Goal: Use online tool/utility: Utilize a website feature to perform a specific function

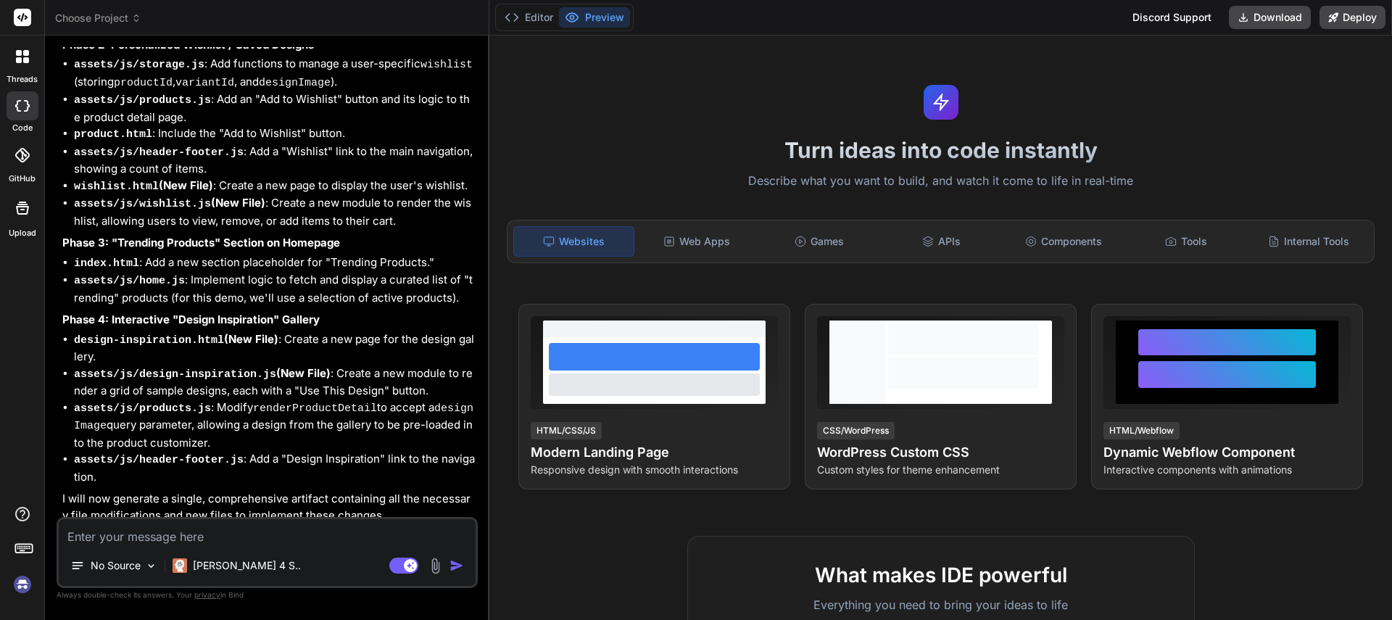
scroll to position [4144, 0]
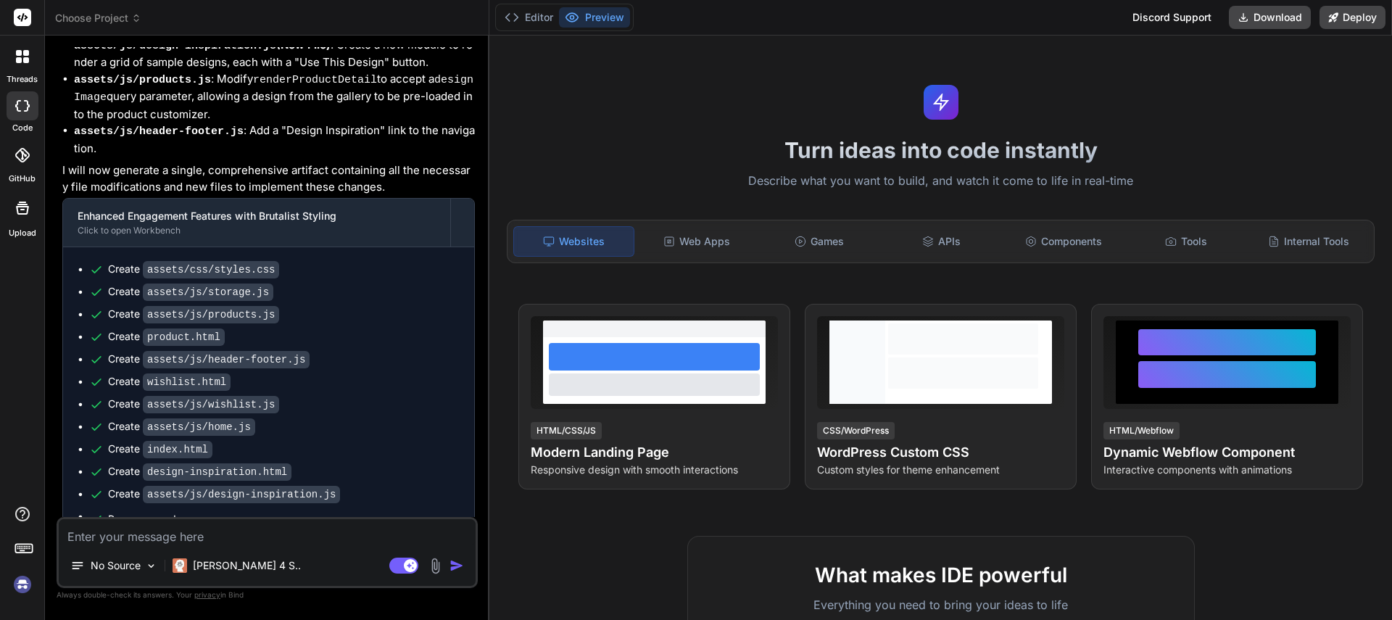
click at [123, 27] on header "Choose Project Created with Pixso." at bounding box center [267, 18] width 444 height 36
click at [105, 17] on span "Choose Project" at bounding box center [98, 18] width 86 height 14
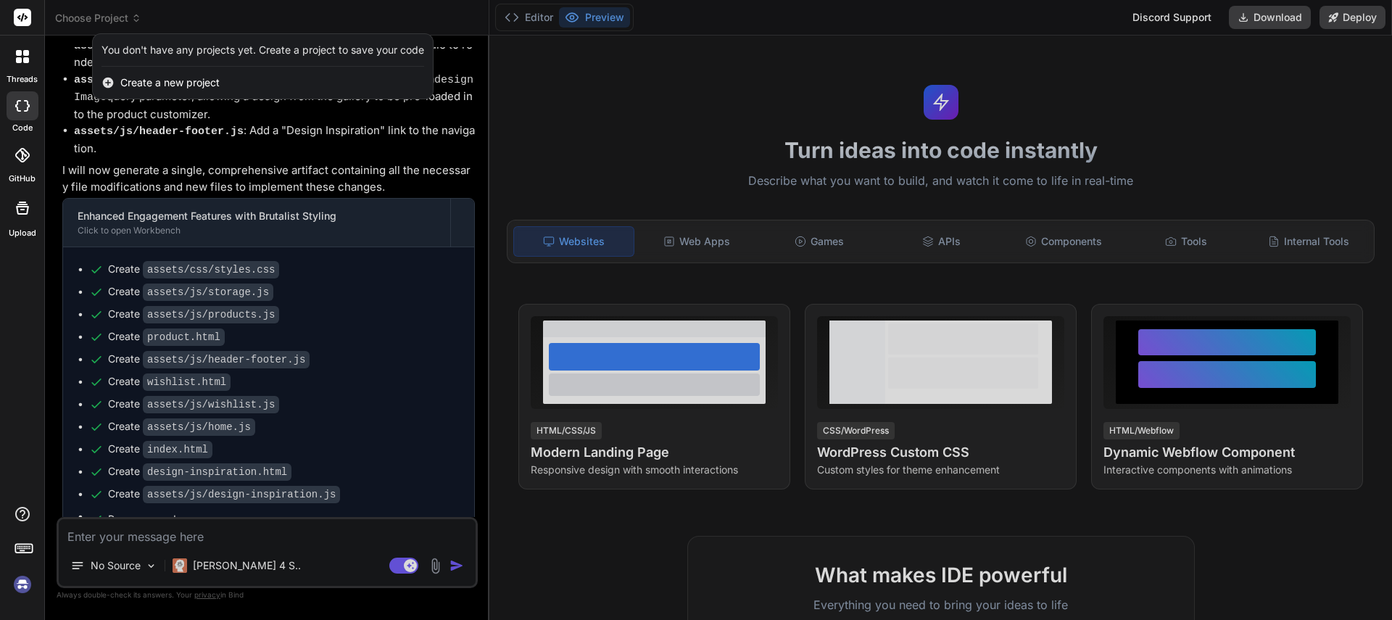
click at [20, 584] on img at bounding box center [22, 584] width 25 height 25
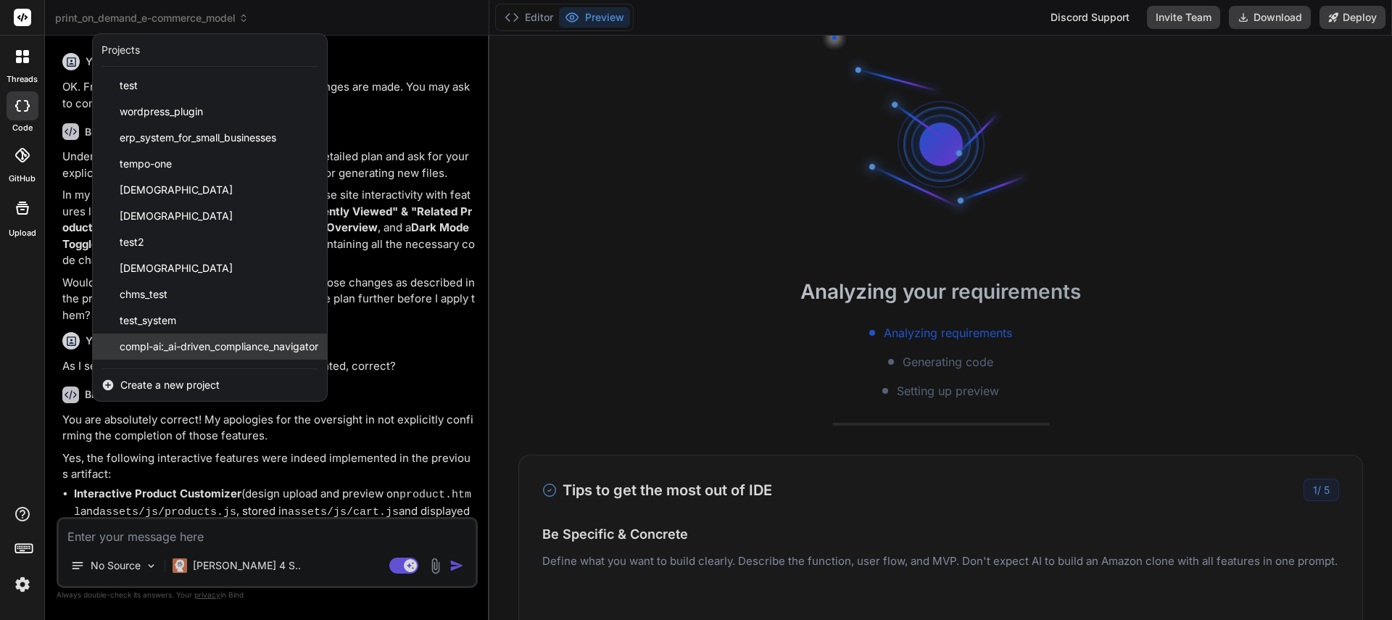
scroll to position [101, 0]
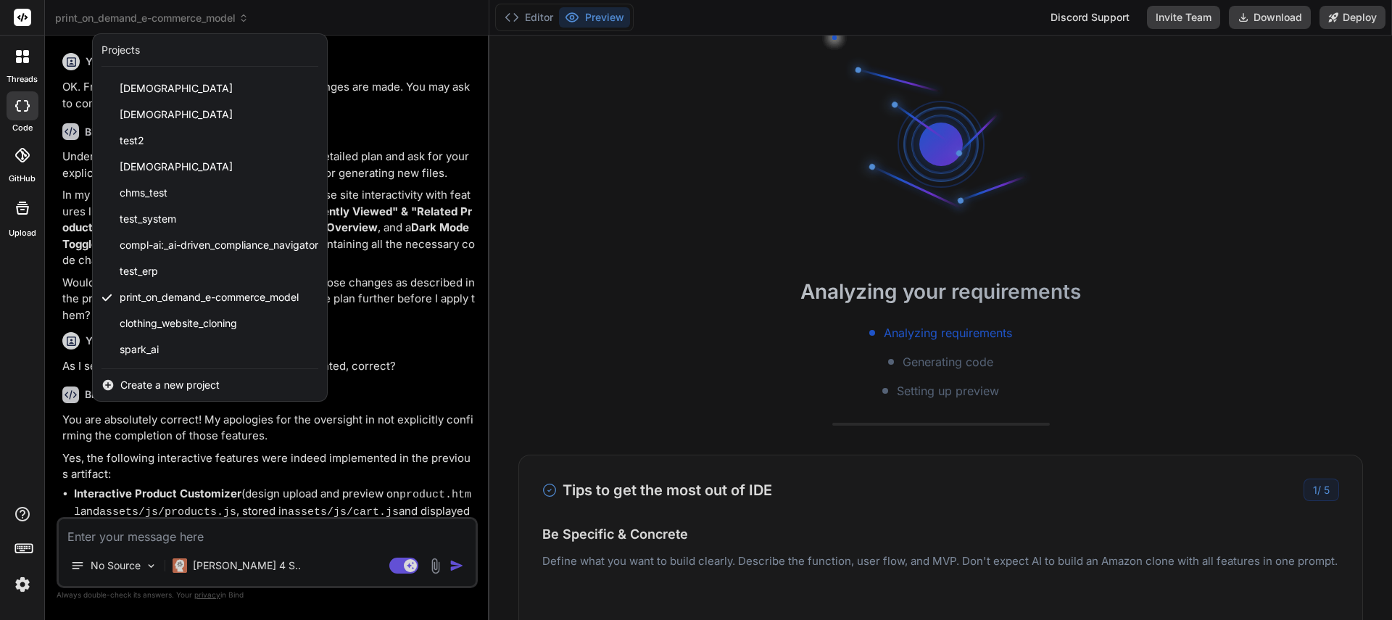
click at [24, 335] on div "threads code GitHub Upload" at bounding box center [22, 310] width 45 height 620
click at [23, 585] on img at bounding box center [22, 584] width 25 height 25
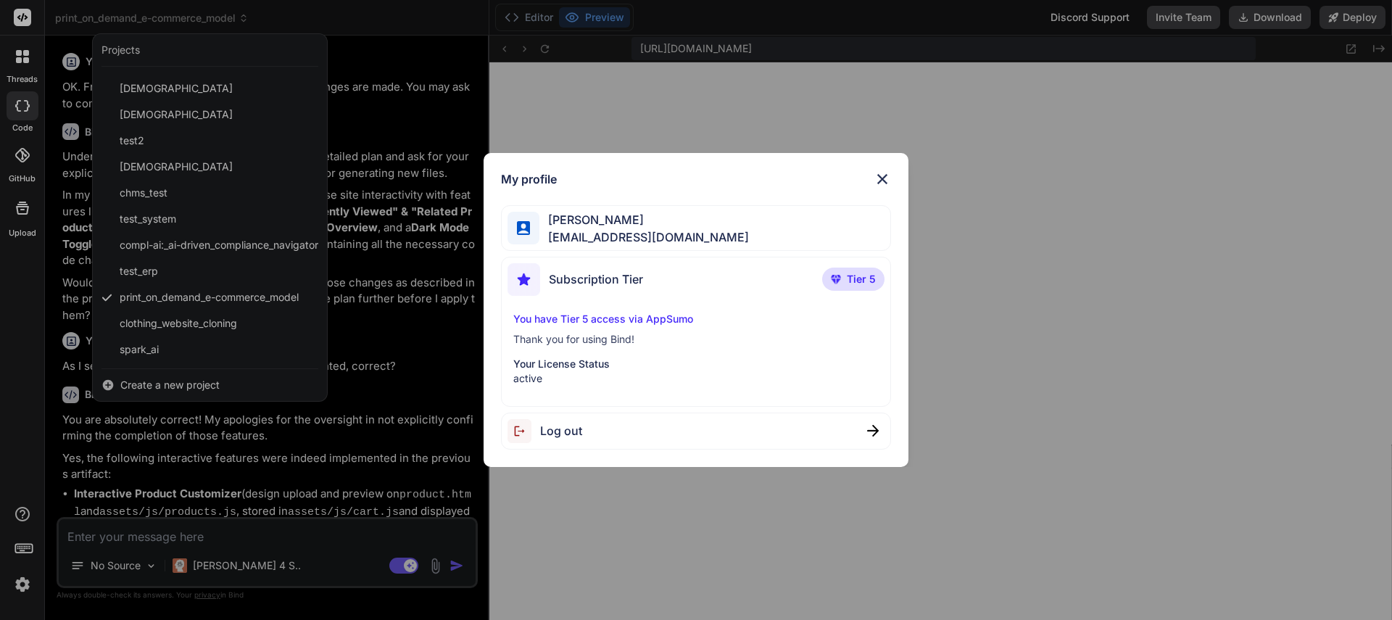
scroll to position [675, 0]
click at [883, 178] on img at bounding box center [881, 178] width 17 height 17
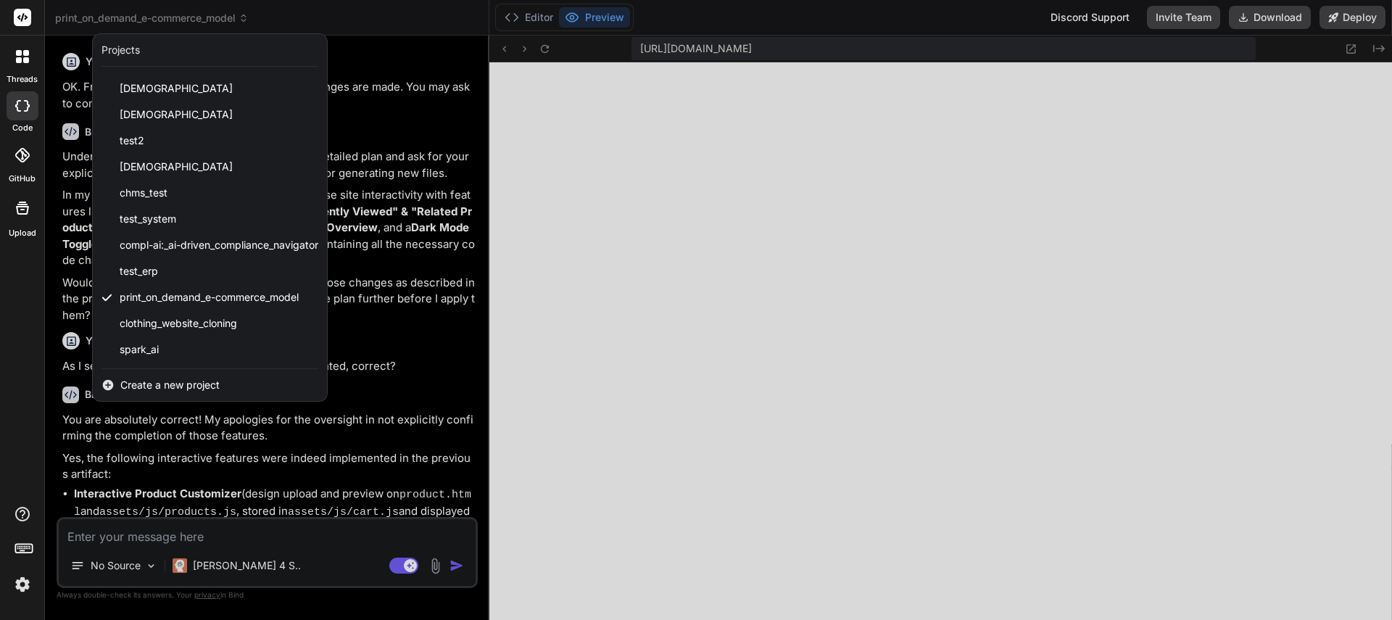
type textarea "x"
click at [315, 477] on div at bounding box center [696, 310] width 1392 height 620
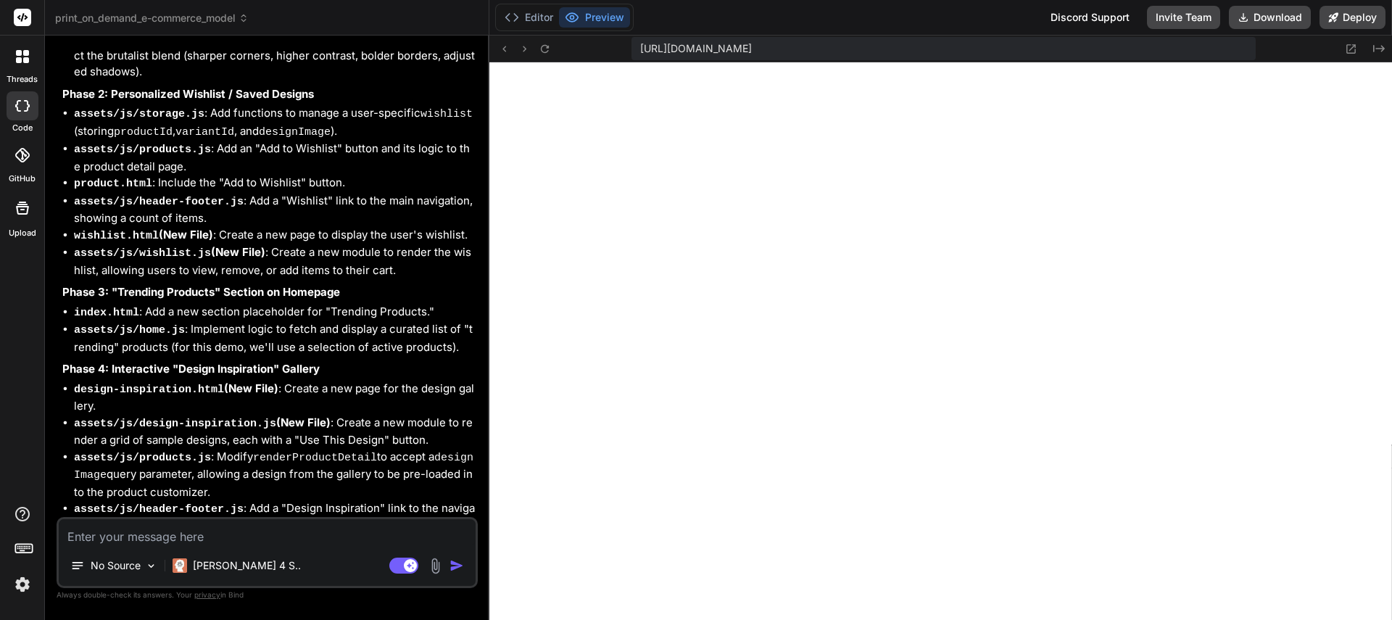
scroll to position [4144, 0]
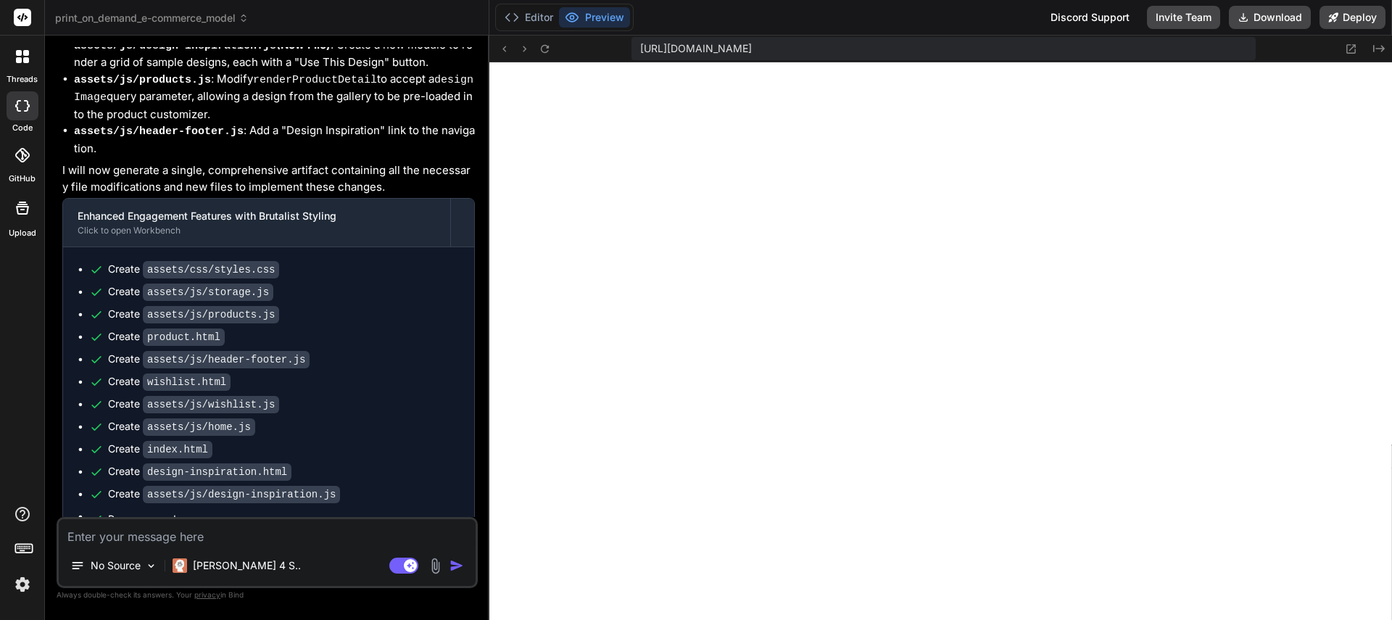
click at [159, 536] on textarea at bounding box center [267, 532] width 417 height 26
type textarea "M"
type textarea "x"
type textarea "Ma"
type textarea "x"
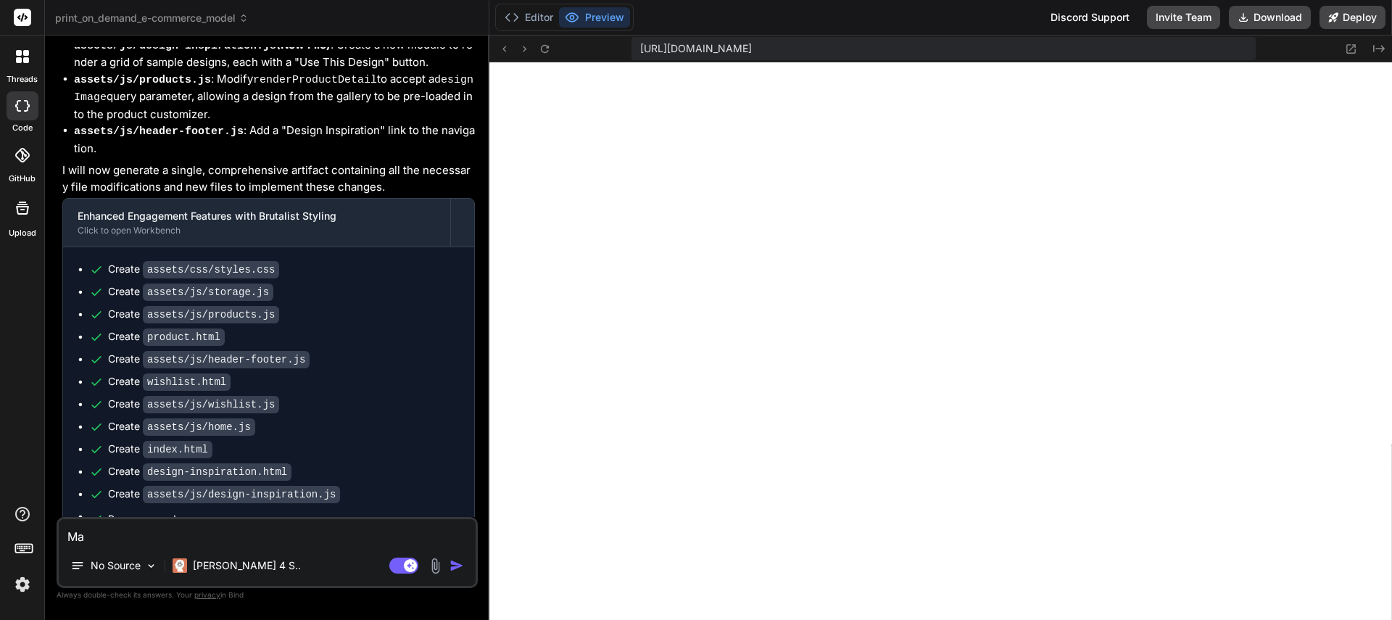
type textarea "Mak"
type textarea "x"
type textarea "Make"
type textarea "x"
type textarea "Make"
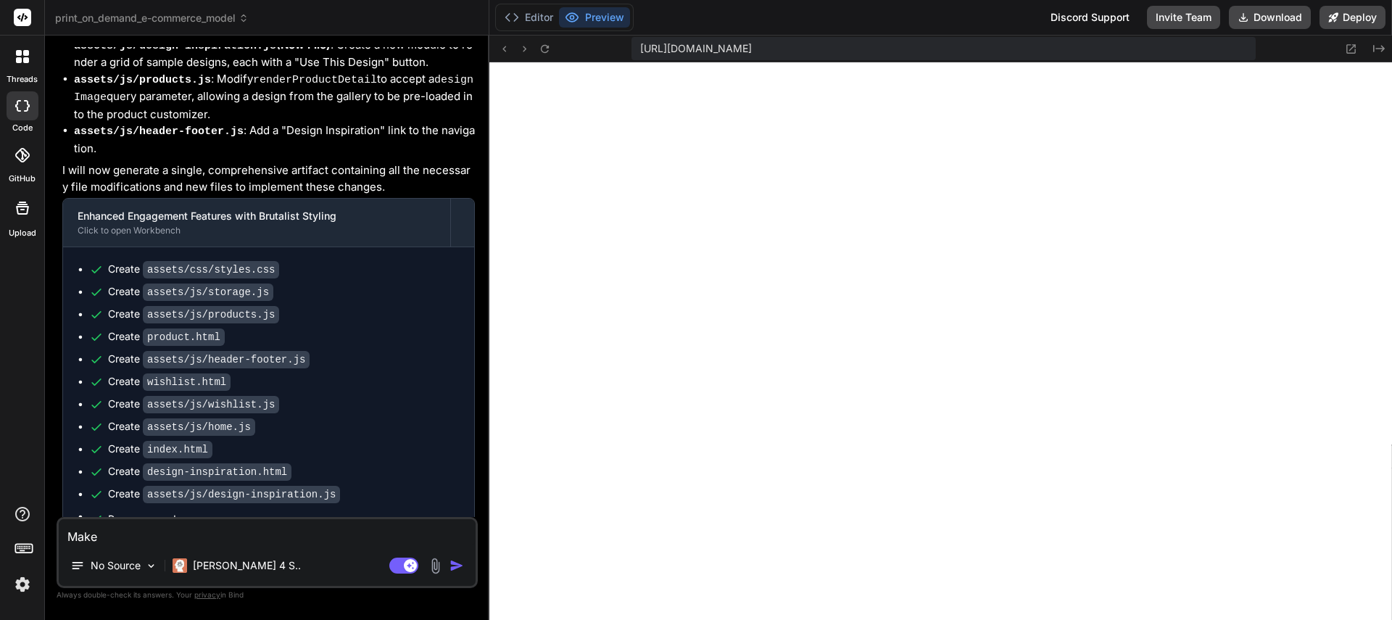
type textarea "x"
type textarea "Make t"
type textarea "x"
type textarea "Make th"
type textarea "x"
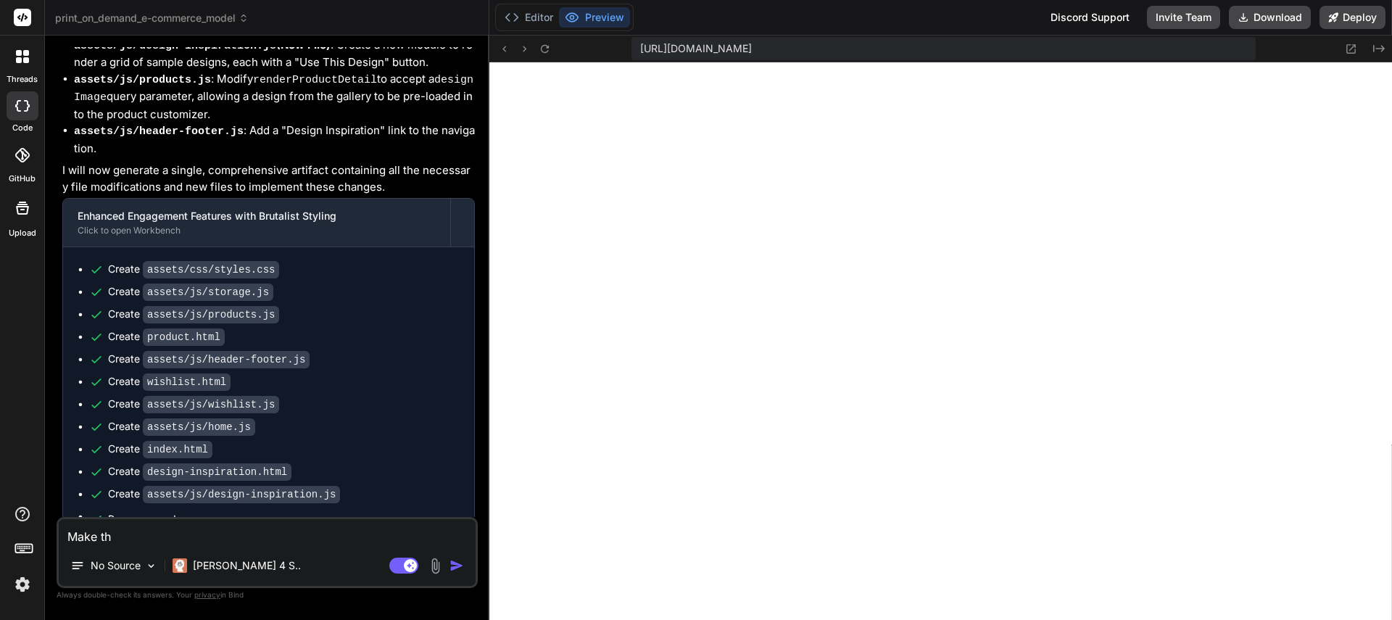
type textarea "Make the"
type textarea "x"
type textarea "Make the"
type textarea "x"
type textarea "Make the s"
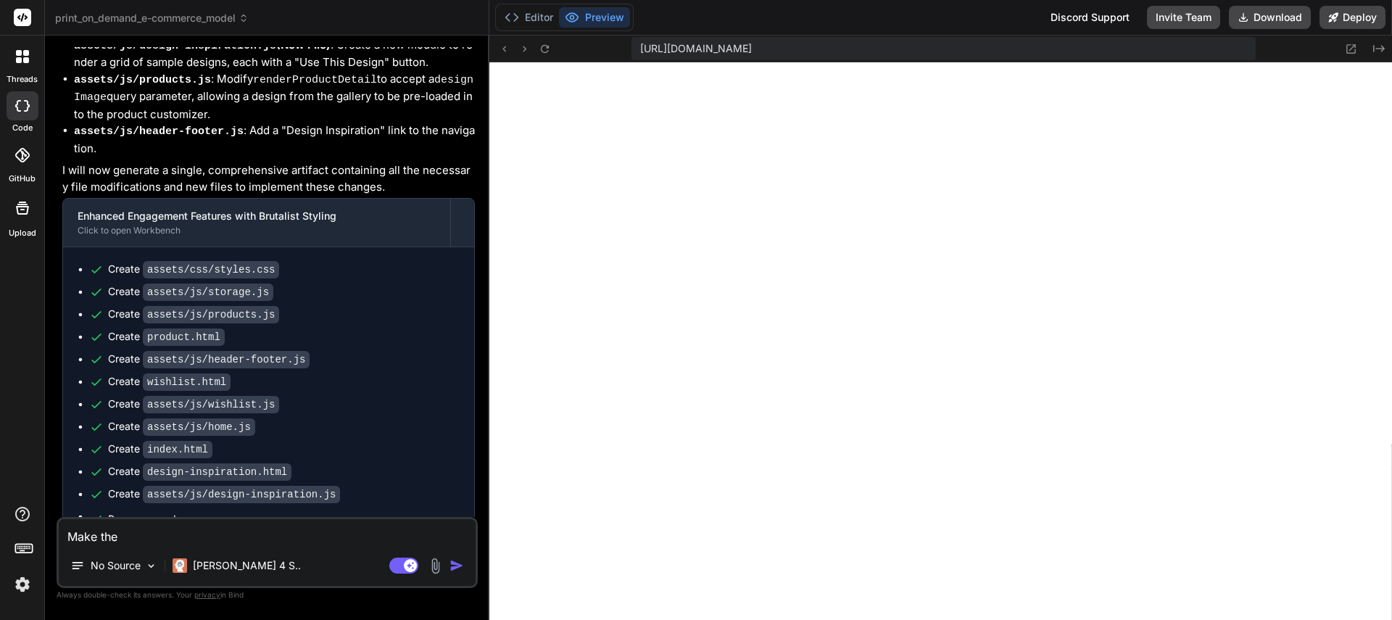
type textarea "x"
type textarea "Make the si"
type textarea "x"
type textarea "Make the sit"
type textarea "x"
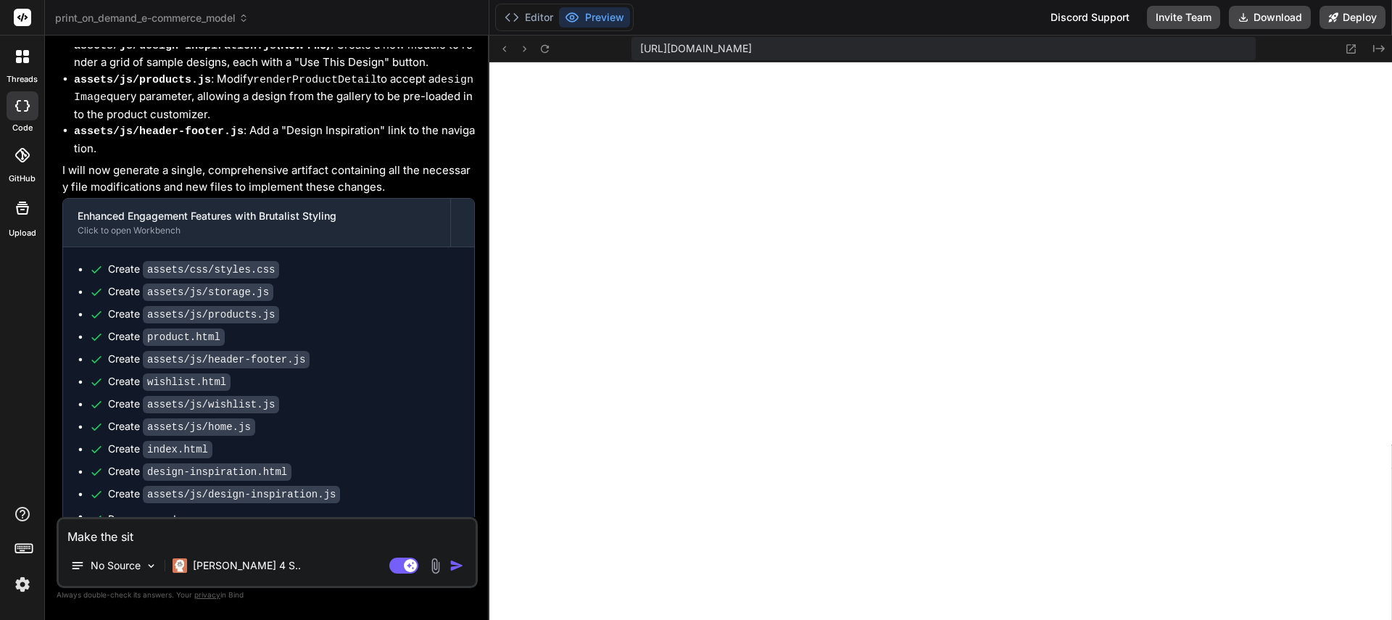
type textarea "Make the site"
type textarea "x"
type textarea "Make the sit"
type textarea "x"
type textarea "Make the si"
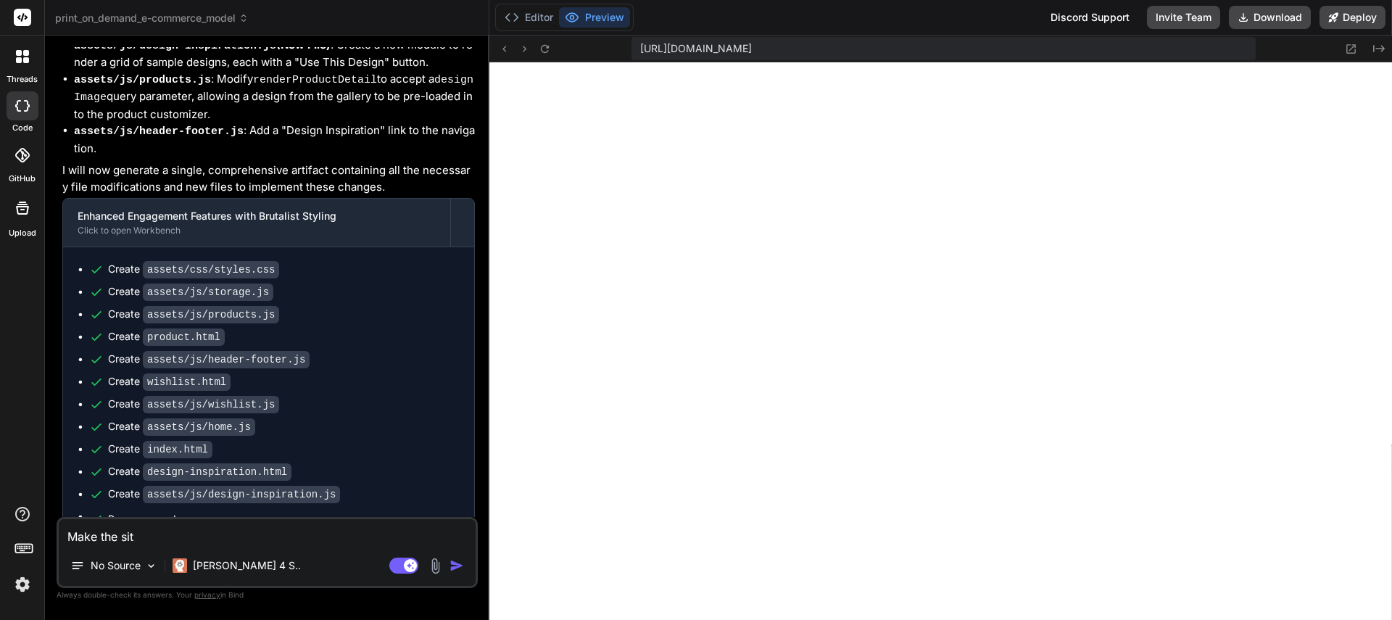
type textarea "x"
type textarea "Make the s"
type textarea "x"
type textarea "Make the"
type textarea "x"
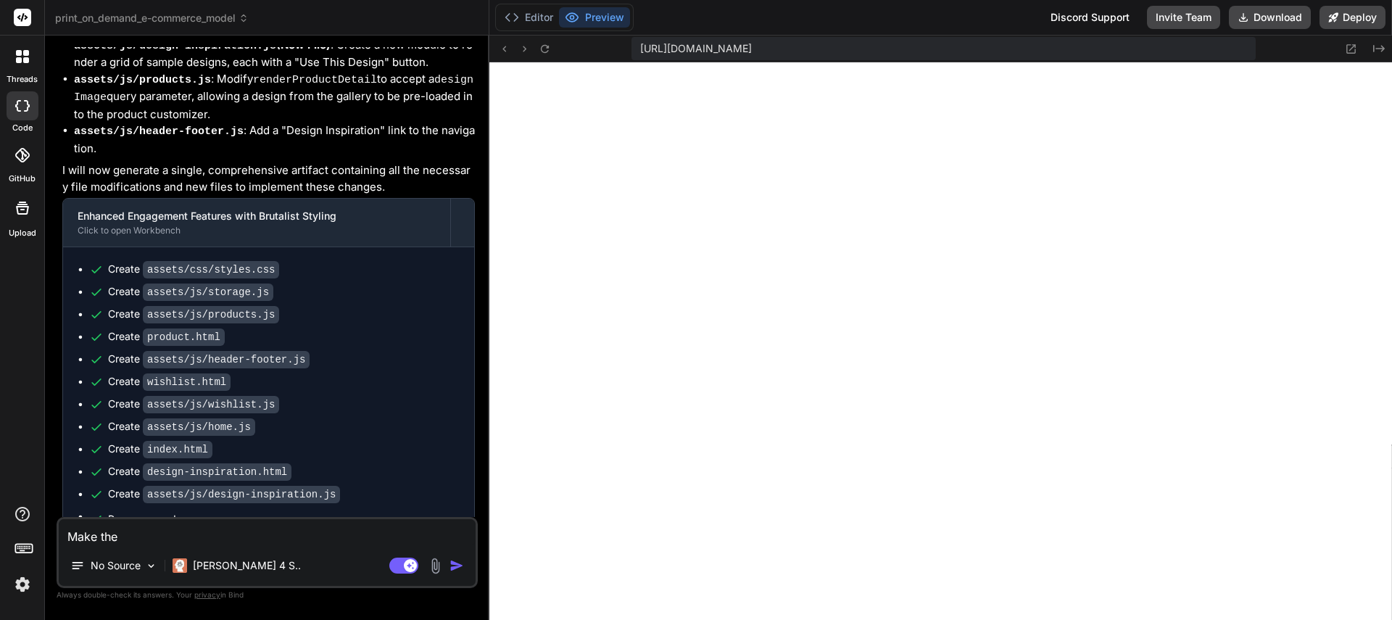
type textarea "Make the"
type textarea "x"
type textarea "Make th"
type textarea "x"
type textarea "Make t"
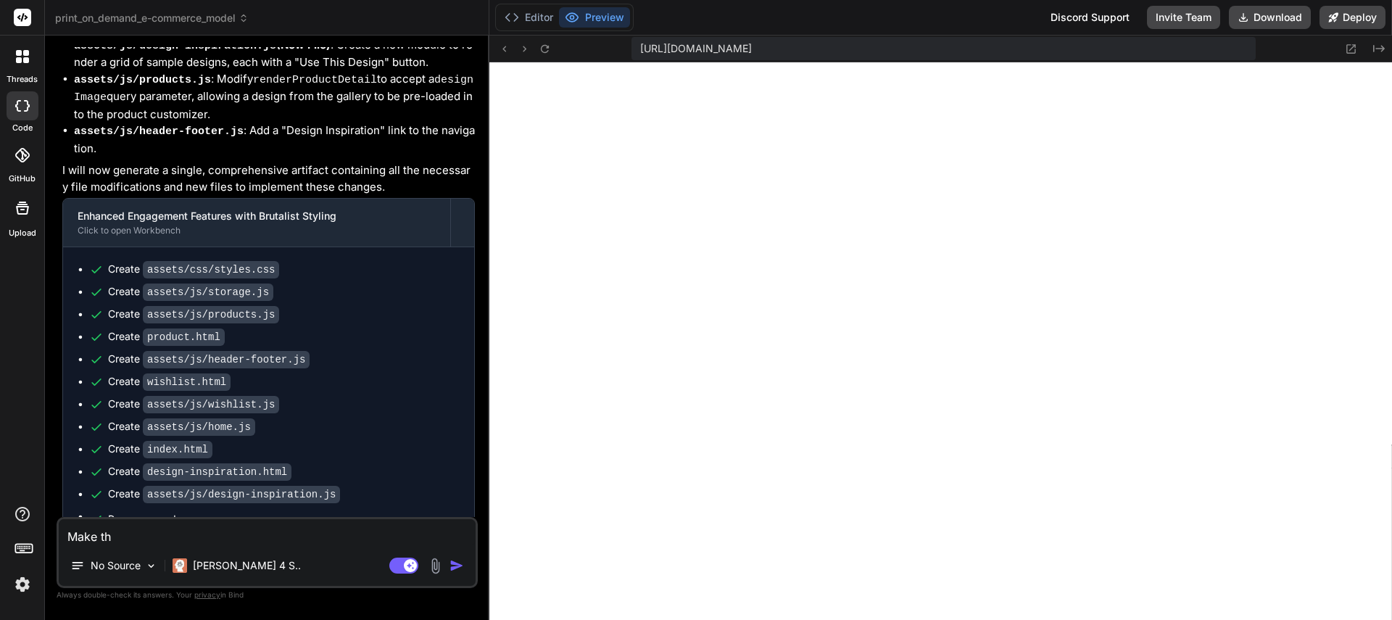
type textarea "x"
type textarea "Make"
type textarea "x"
type textarea "Make"
type textarea "x"
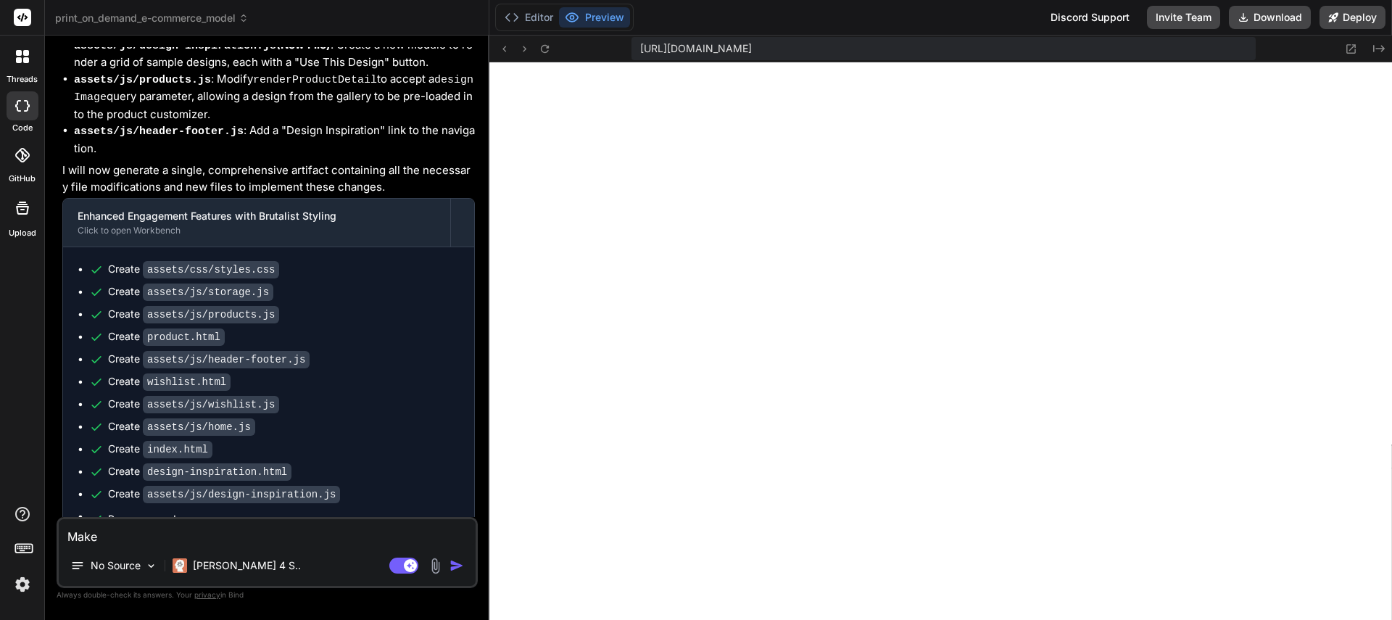
type textarea "Mak"
type textarea "x"
type textarea "Ma"
type textarea "x"
type textarea "M"
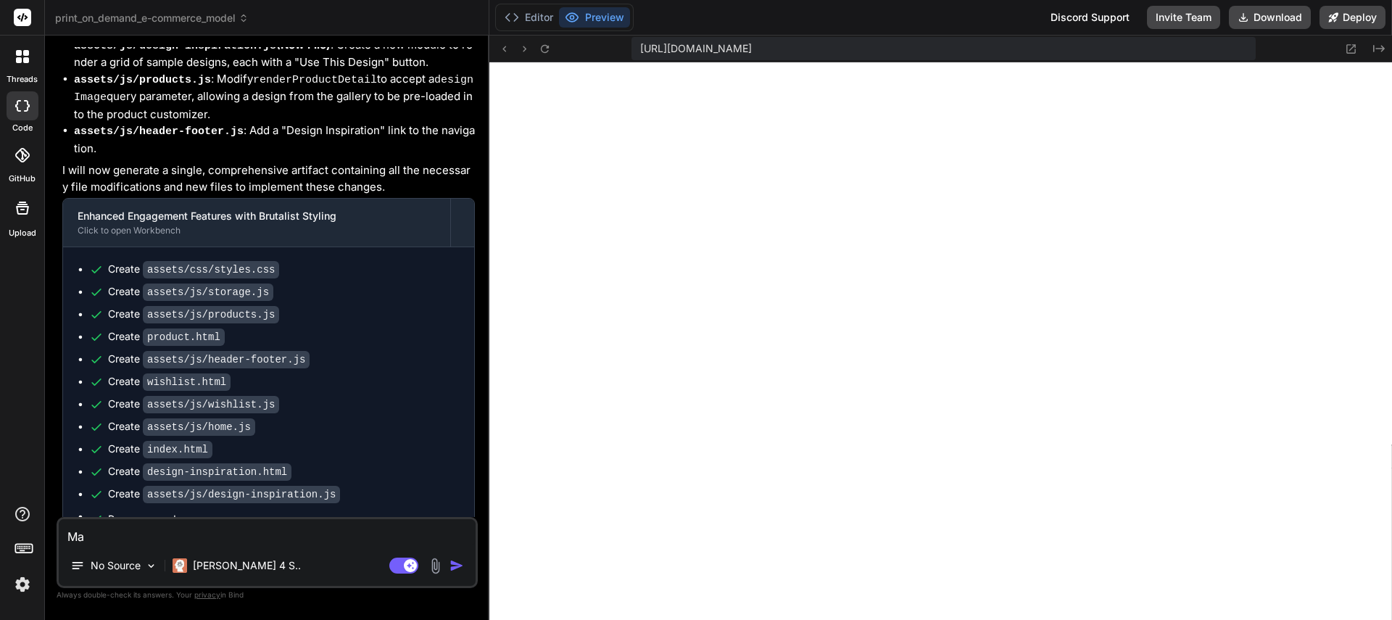
type textarea "x"
type textarea "E"
type textarea "x"
type textarea "En"
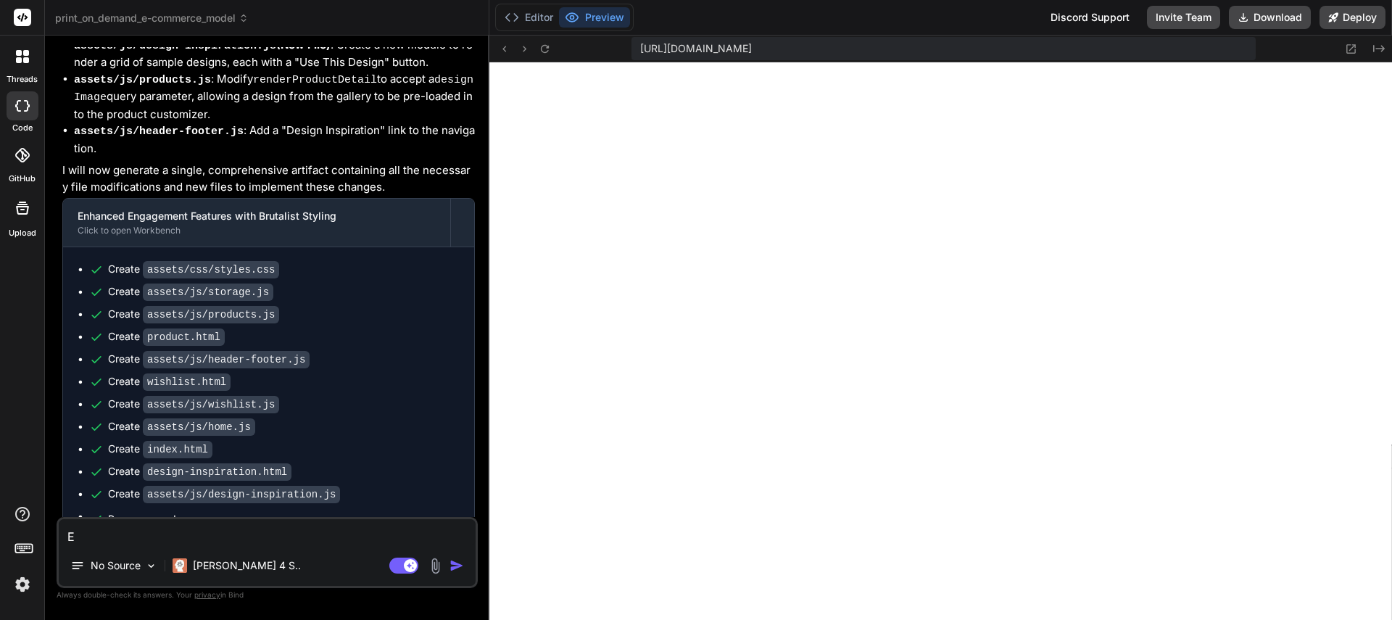
type textarea "x"
type textarea "Ens"
type textarea "x"
type textarea "Ensu"
type textarea "x"
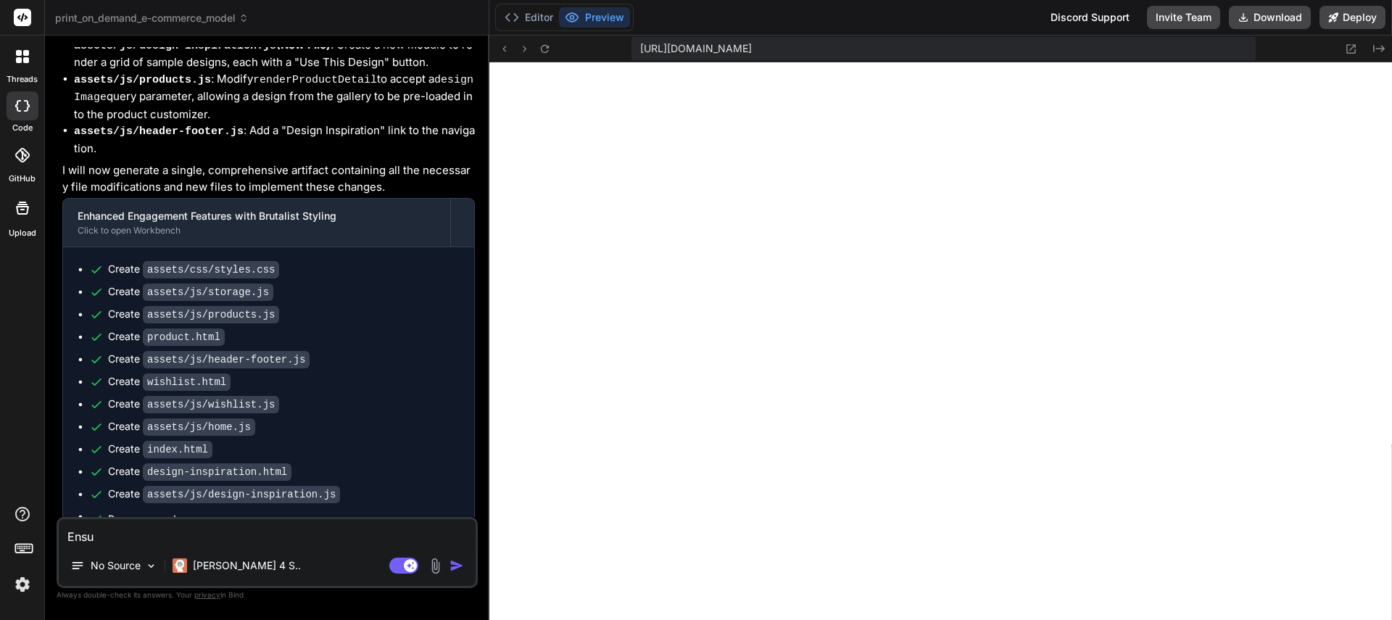
type textarea "Ensur"
type textarea "x"
type textarea "Ensure"
type textarea "x"
type textarea "Ensure"
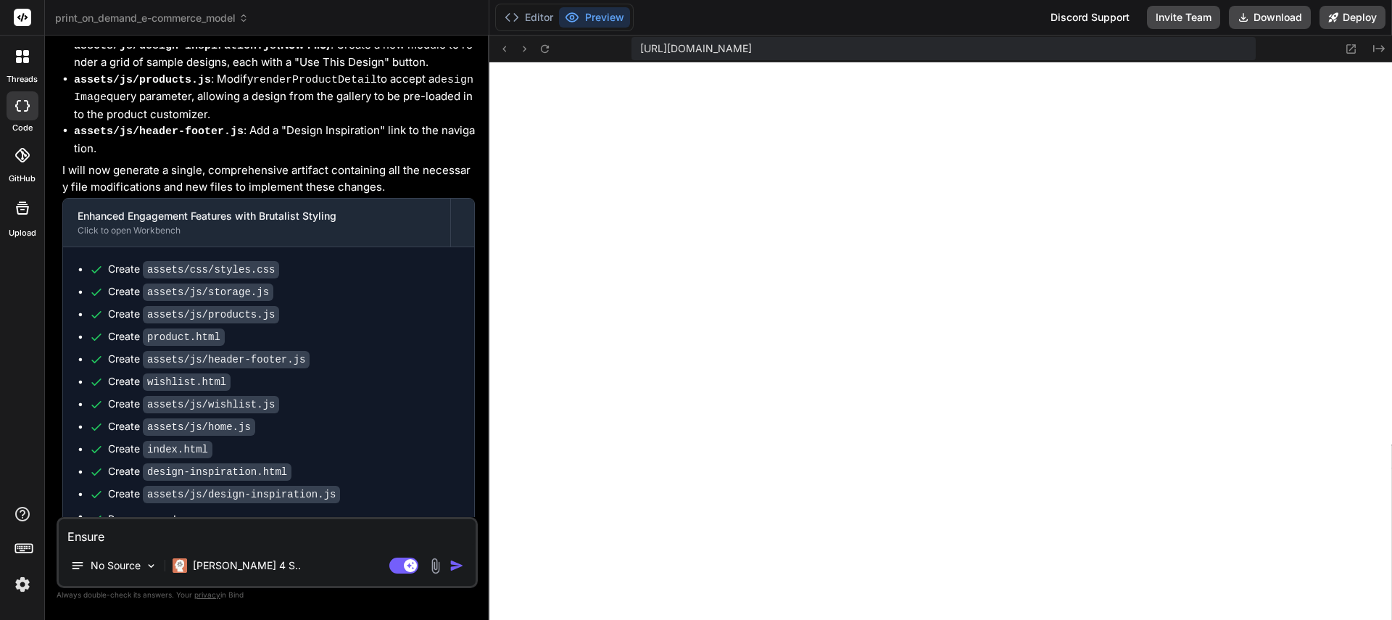
type textarea "x"
type textarea "Ensure e"
type textarea "x"
type textarea "Ensure ev"
type textarea "x"
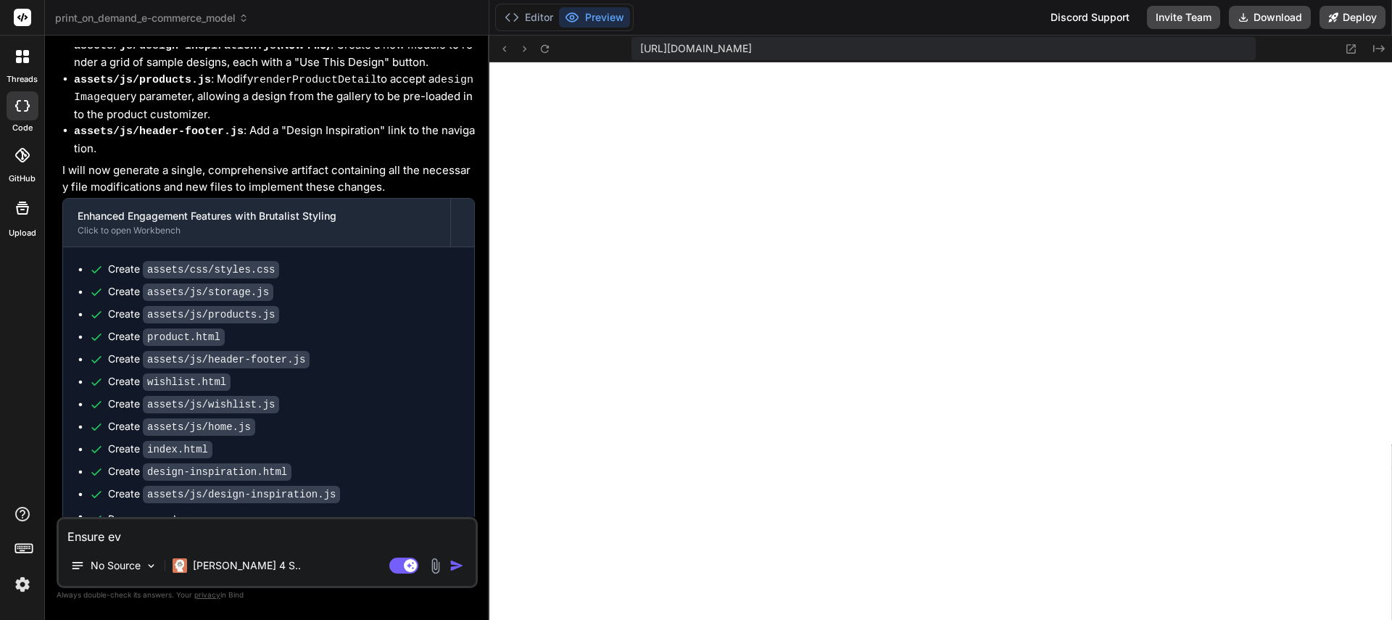
type textarea "Ensure eve"
type textarea "x"
type textarea "Ensure ever"
type textarea "x"
type textarea "Ensure every"
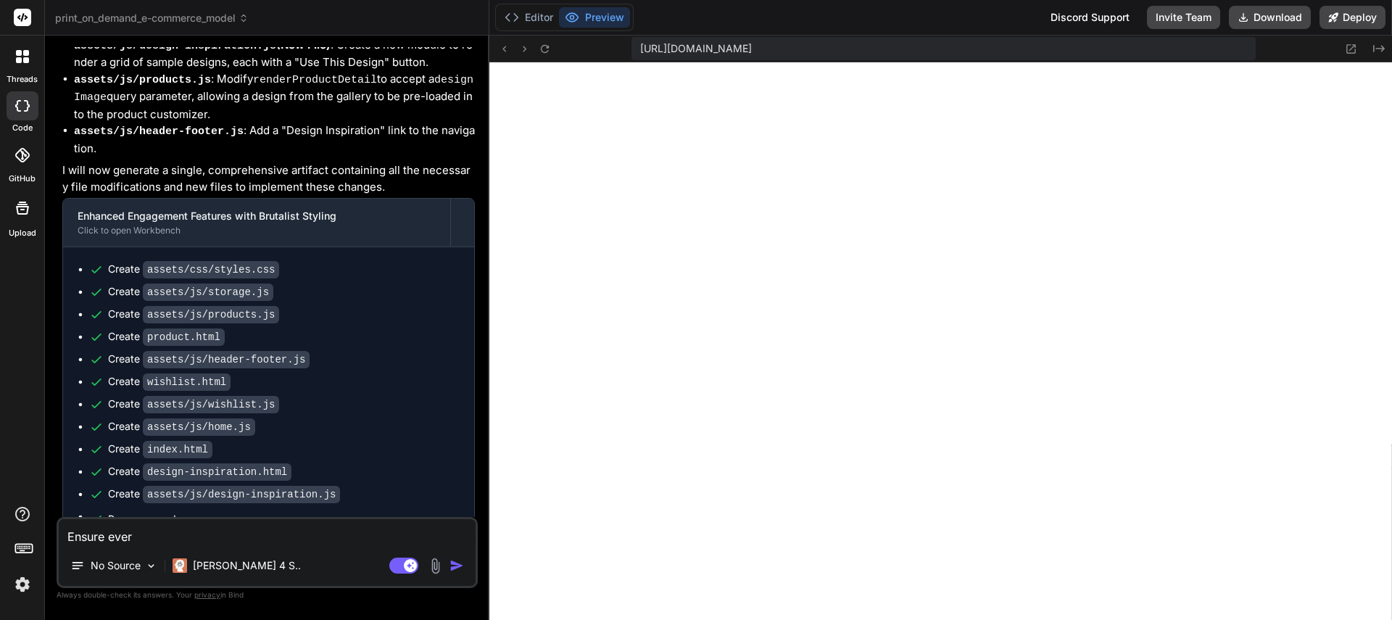
type textarea "x"
type textarea "Ensure everyu"
type textarea "x"
type textarea "Ensure everyut"
type textarea "x"
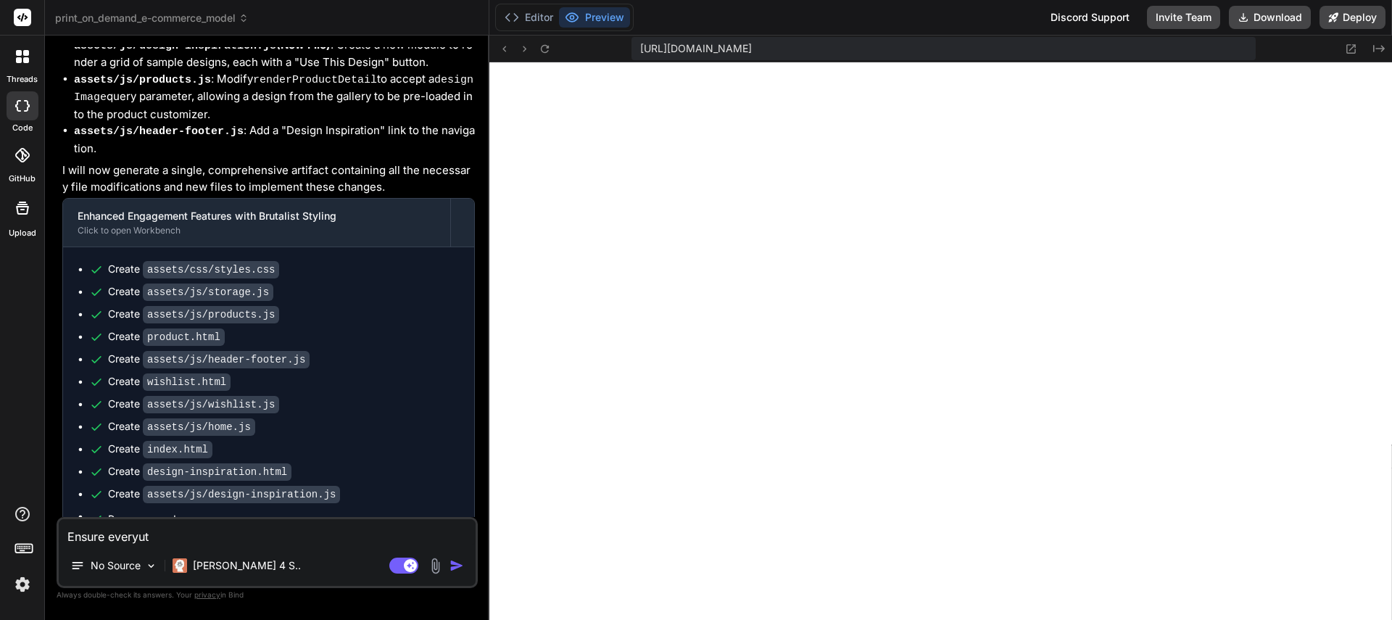
type textarea "Ensure everyu"
type textarea "x"
type textarea "Ensure every"
type textarea "x"
type textarea "Ensure everyt"
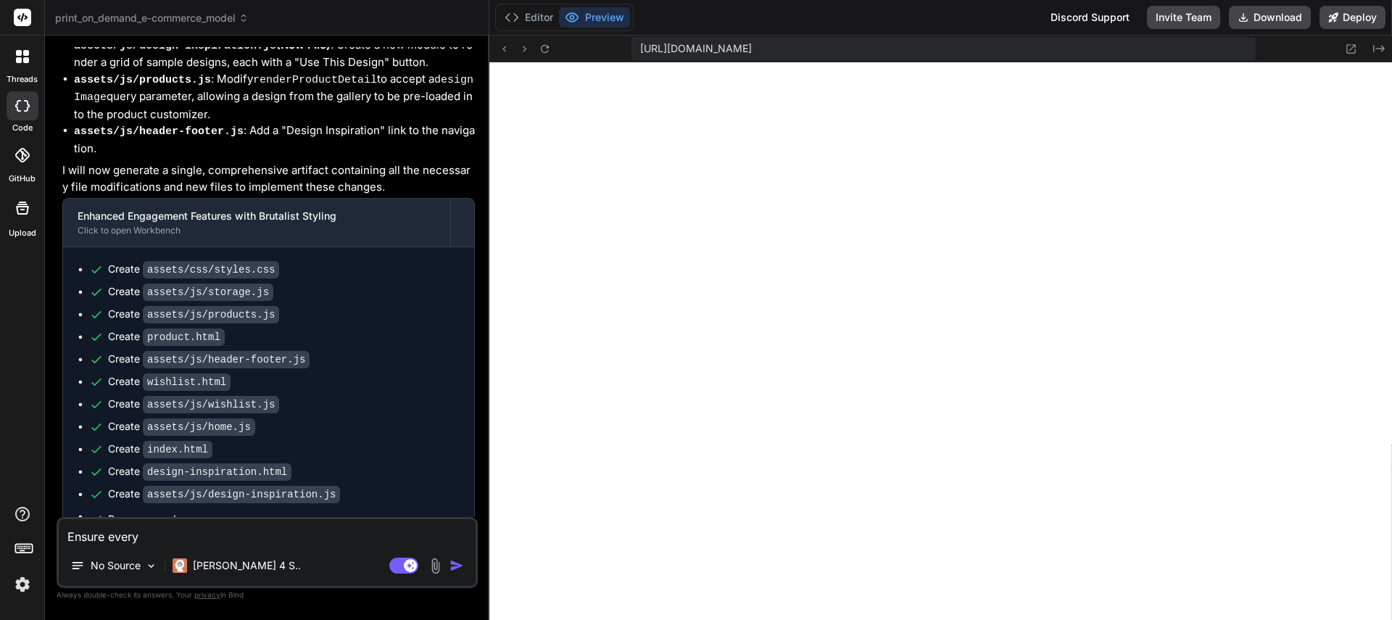
type textarea "x"
type textarea "Ensure everyth"
type textarea "x"
type textarea "Ensure everythi"
type textarea "x"
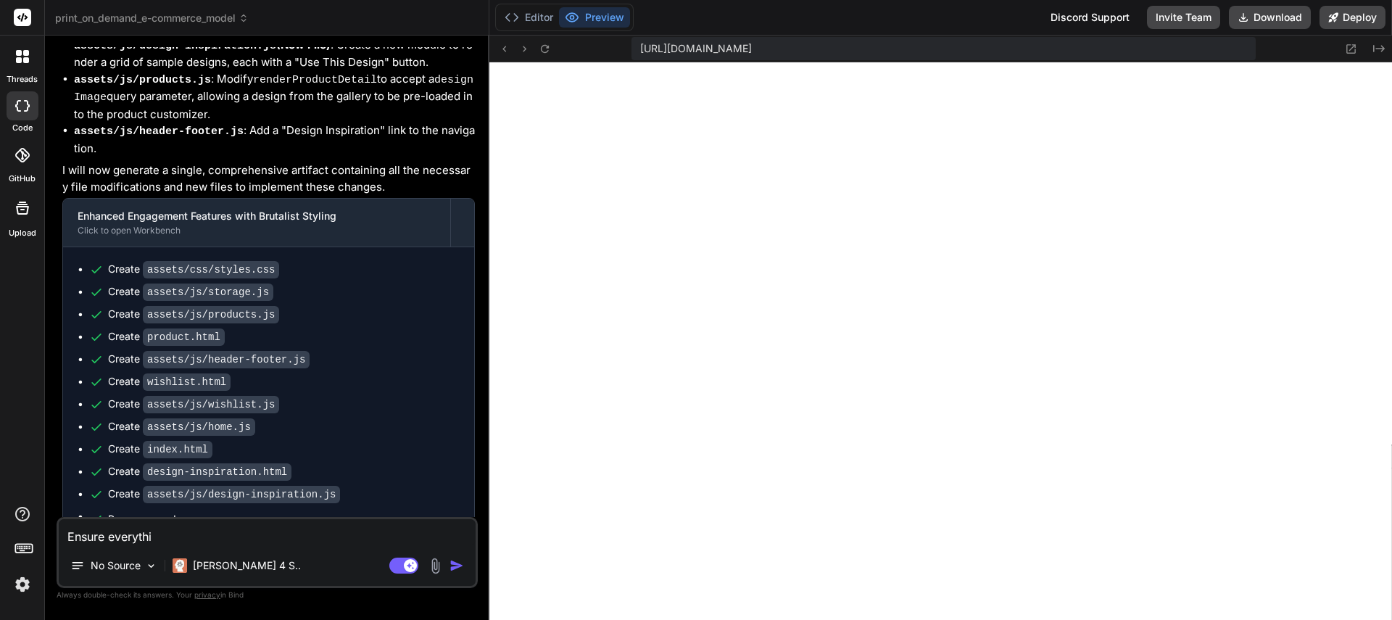
type textarea "Ensure everythin"
type textarea "x"
type textarea "Ensure everything"
type textarea "x"
type textarea "Ensure everything"
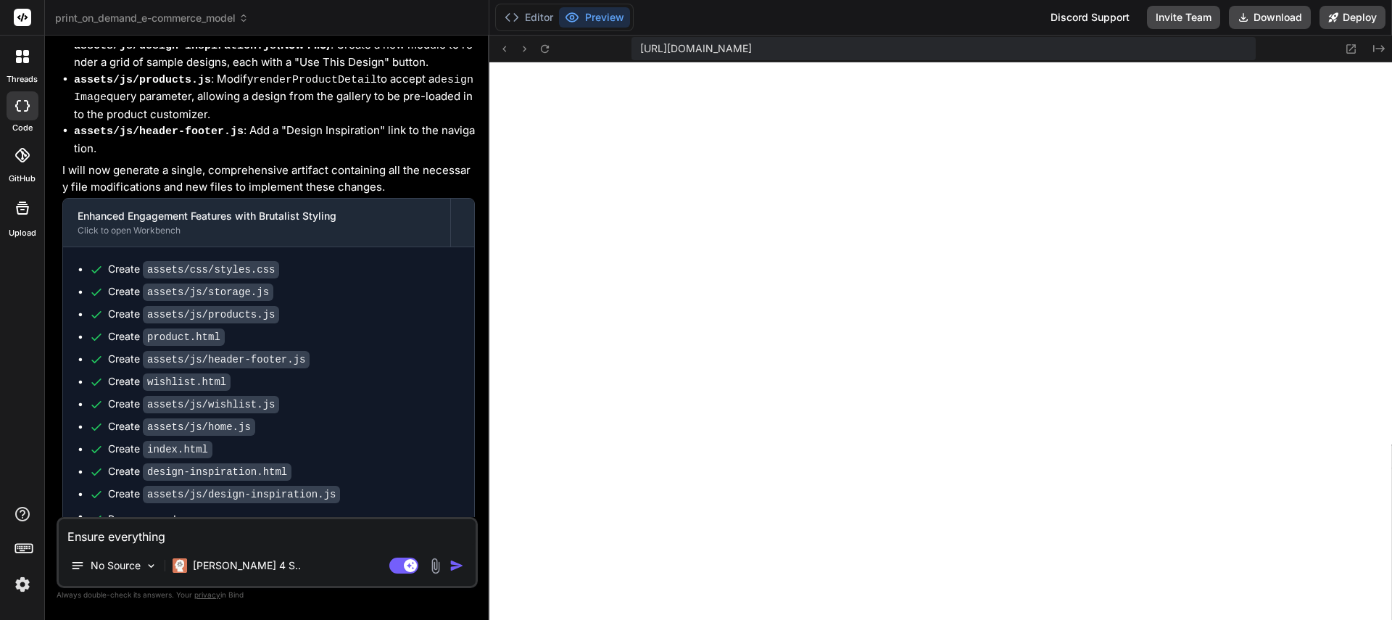
type textarea "x"
type textarea "Ensure everything i"
type textarea "x"
type textarea "Ensure everything is"
type textarea "x"
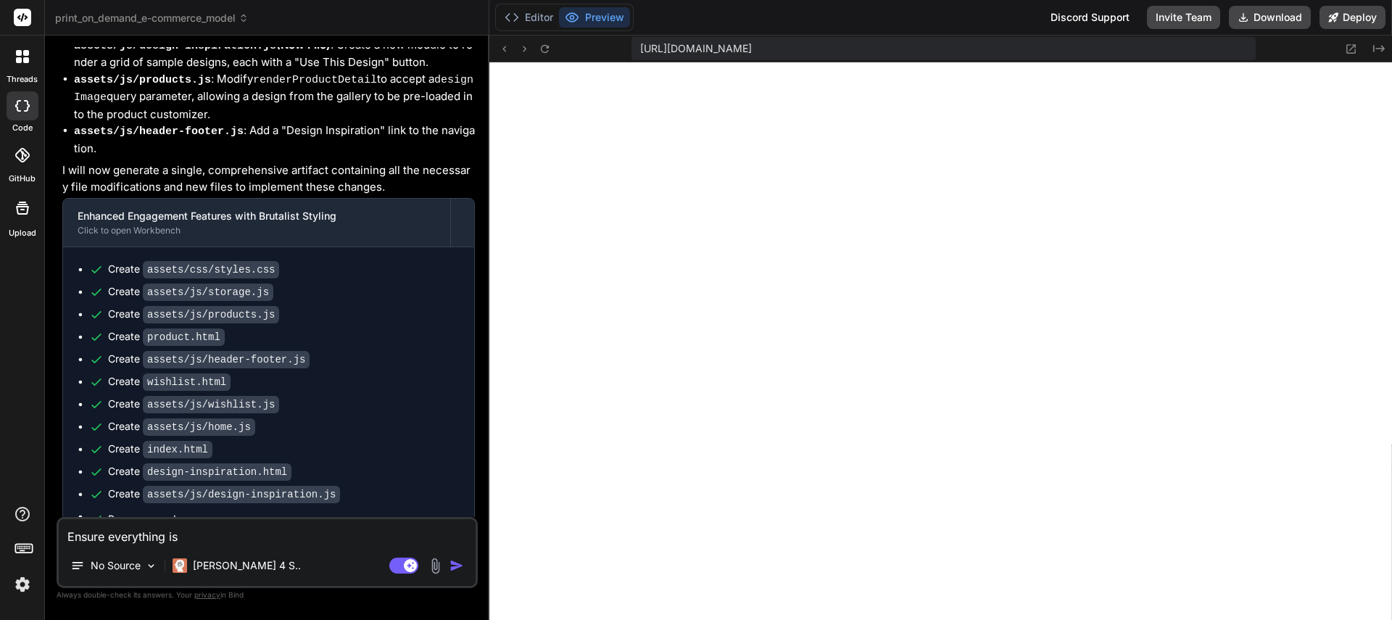
type textarea "Ensure everything is"
type textarea "x"
type textarea "Ensure everything is r"
type textarea "x"
type textarea "Ensure everything is re"
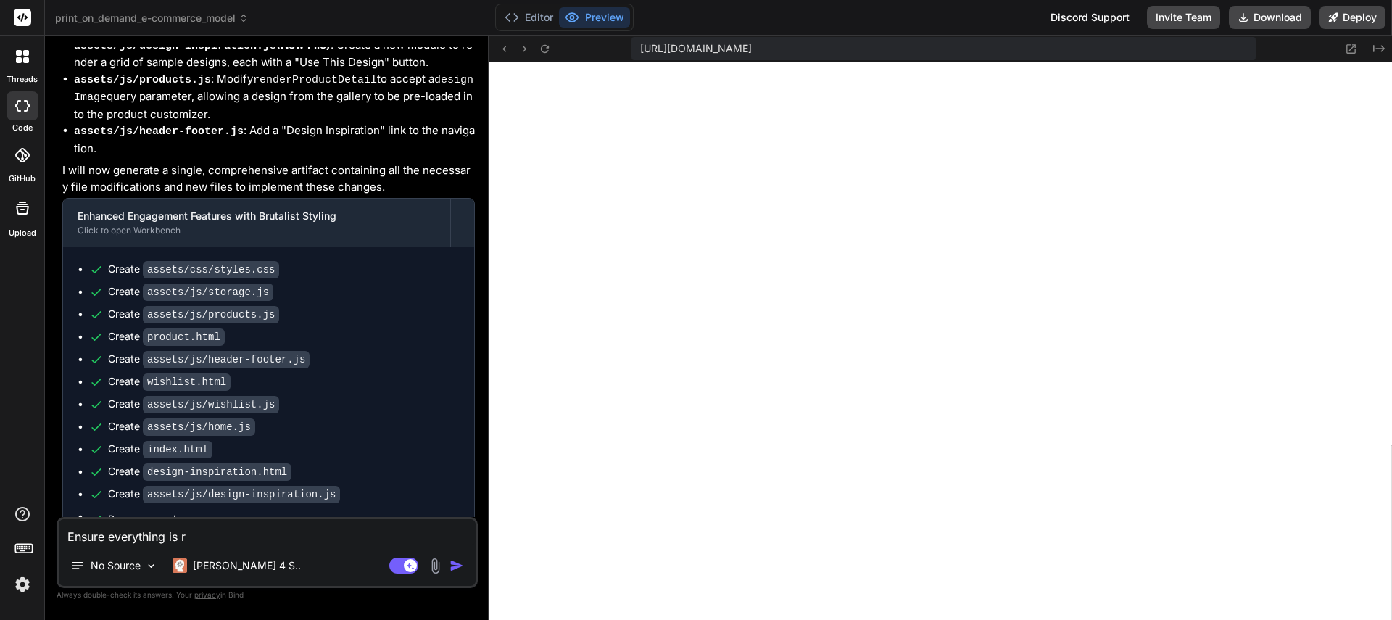
type textarea "x"
type textarea "Ensure everything is res"
type textarea "x"
type textarea "Ensure everything is resp"
type textarea "x"
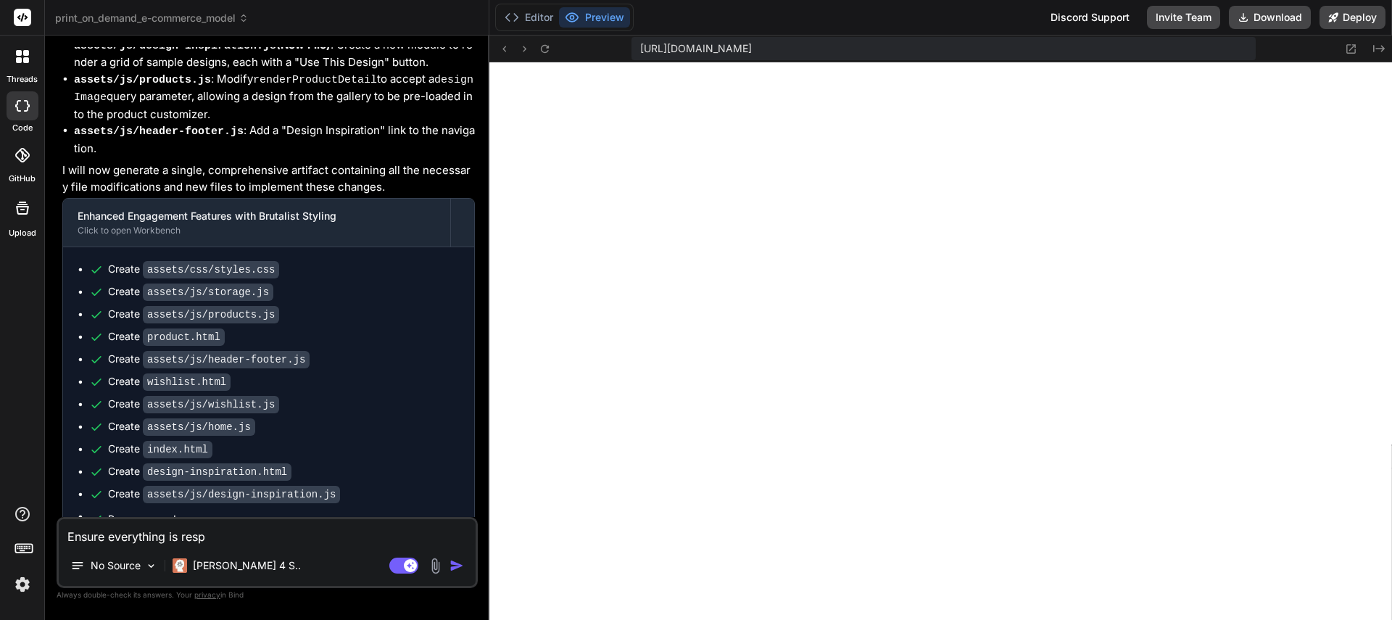
type textarea "Ensure everything is respo"
type textarea "x"
type textarea "Ensure everything is respon"
type textarea "x"
type textarea "Ensure everything is respons"
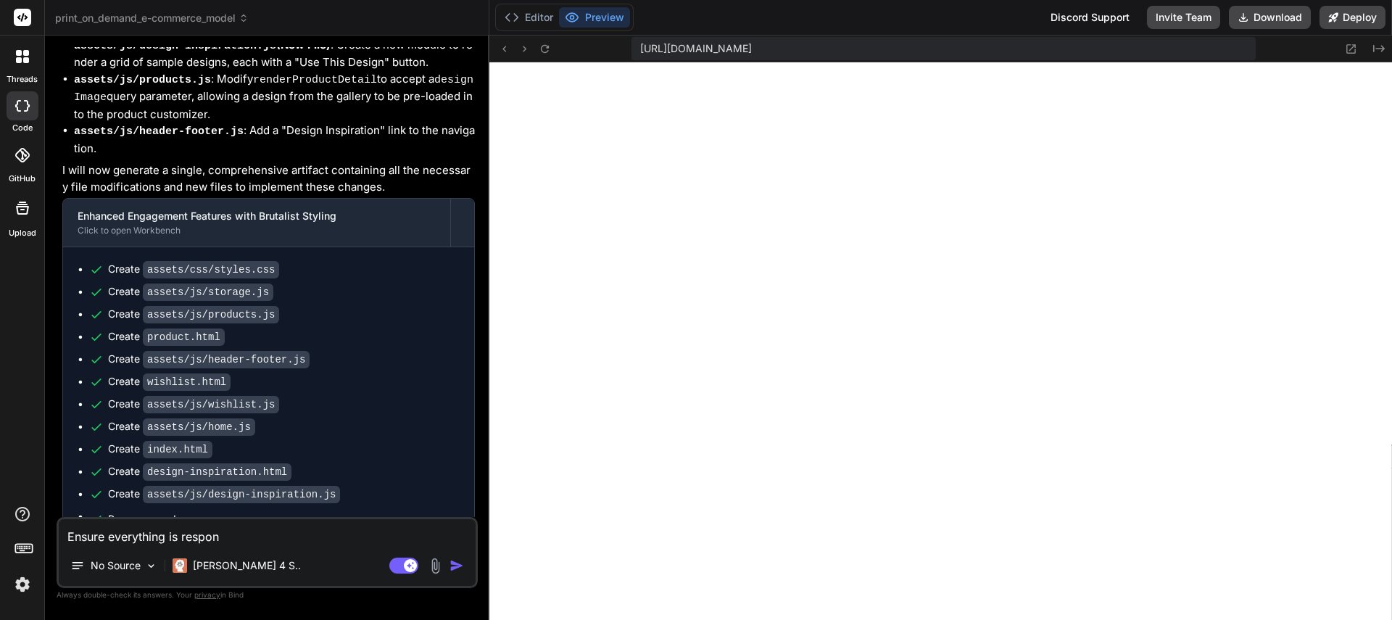
type textarea "x"
type textarea "Ensure everything is responsi"
type textarea "x"
type textarea "Ensure everything is responsiv"
type textarea "x"
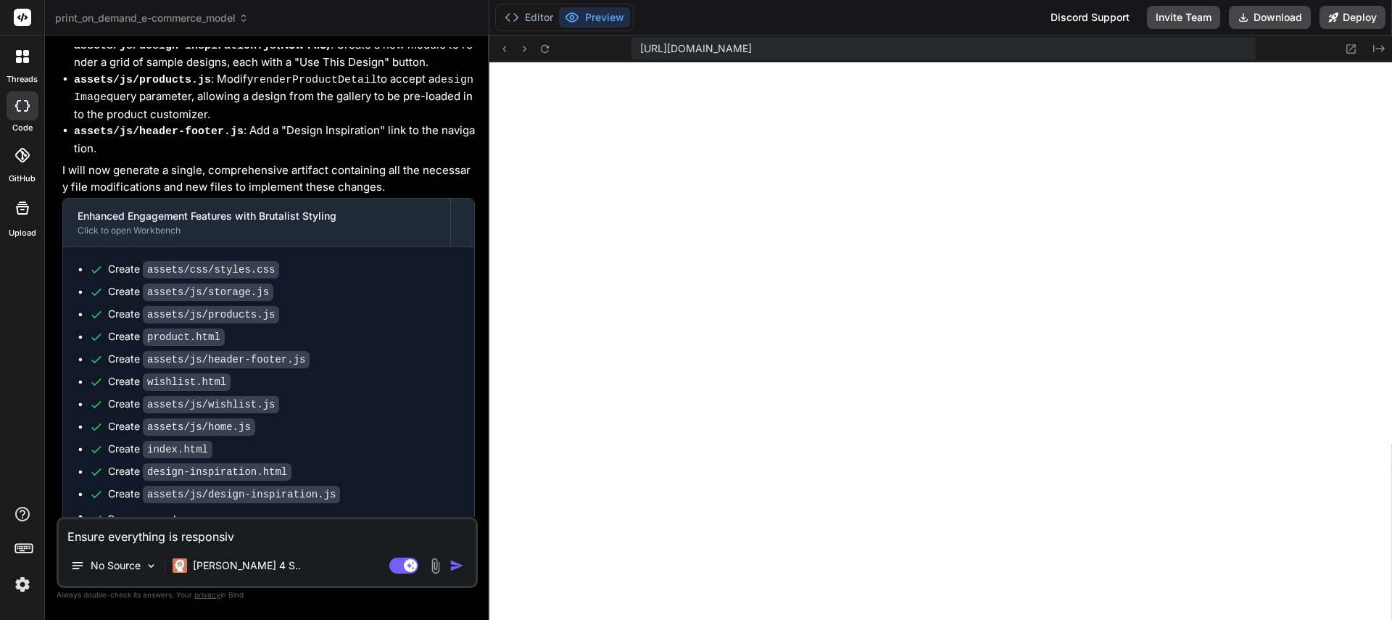
type textarea "Ensure everything is responsive"
type textarea "x"
type textarea "Ensure everything is responsive."
type textarea "x"
type textarea "Ensure everything is responsive."
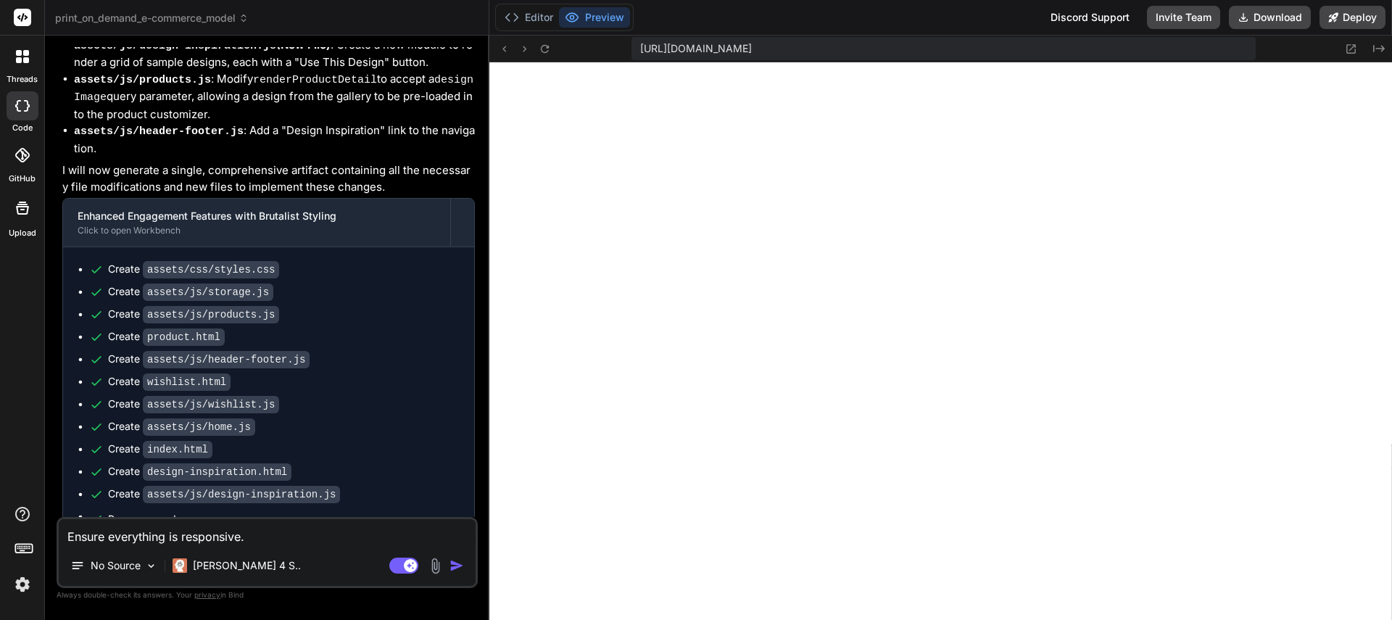
type textarea "x"
type textarea "Ensure everything is responsive. T"
type textarea "x"
type textarea "Ensure everything is responsive. Th"
type textarea "x"
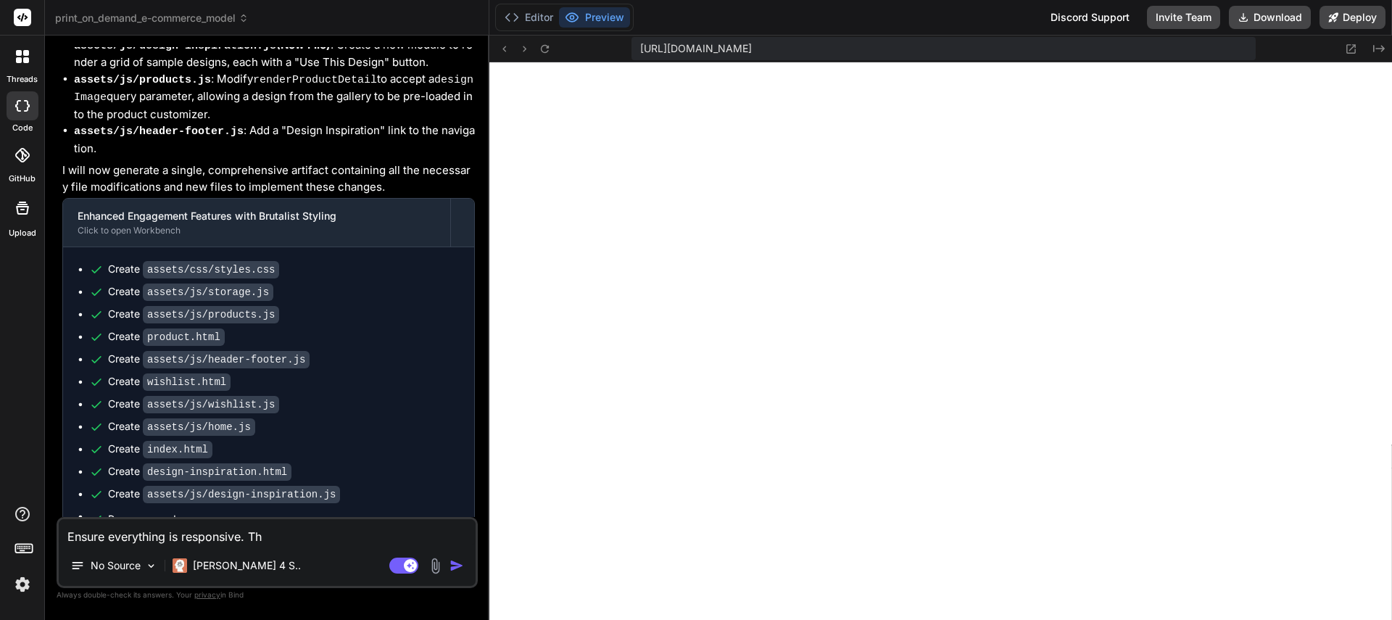
type textarea "Ensure everything is responsive. The"
type textarea "x"
type textarea "Ensure everything is responsive. The"
type textarea "x"
type textarea "Ensure everything is responsive. The h"
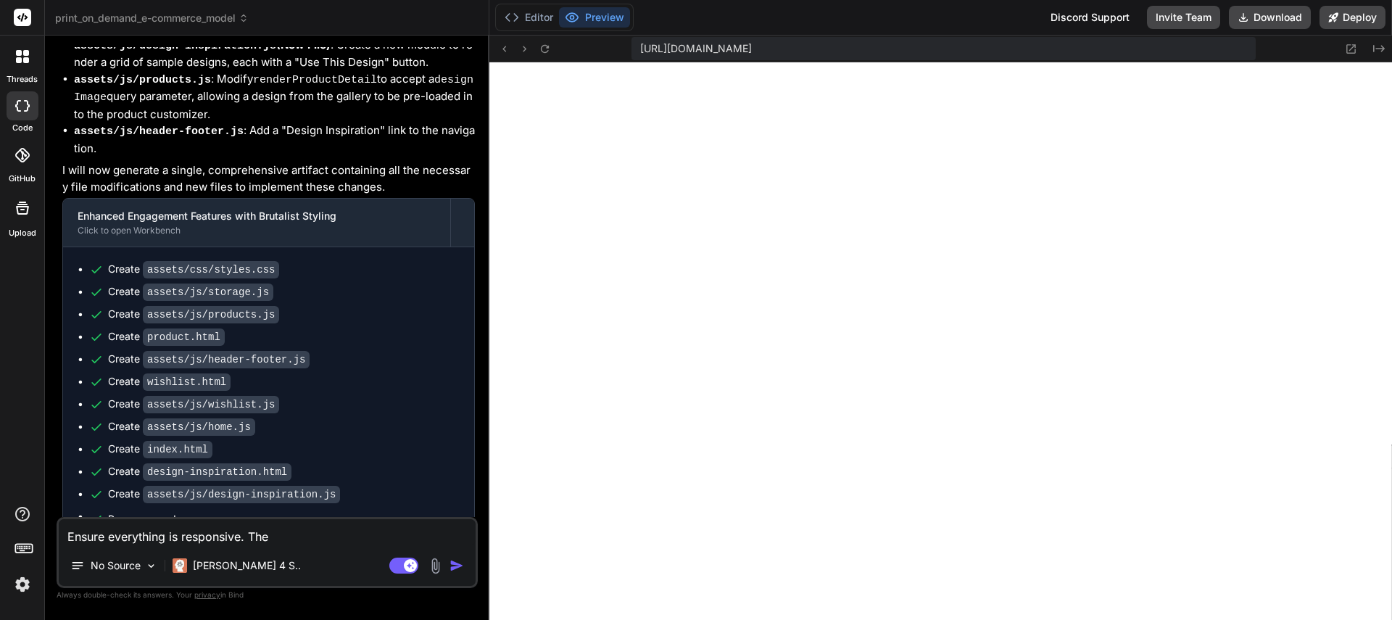
type textarea "x"
type textarea "Ensure everything is responsive. The he"
type textarea "x"
type textarea "Ensure everything is responsive. The hea"
type textarea "x"
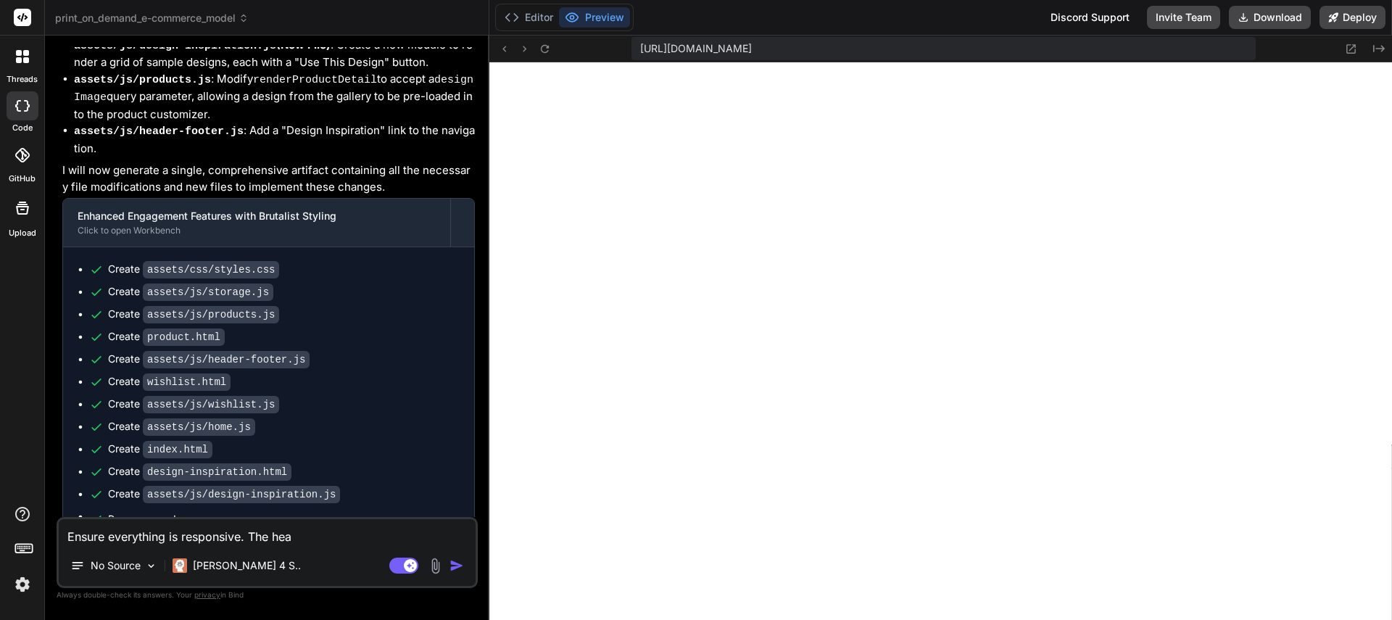
type textarea "Ensure everything is responsive. The head"
type textarea "x"
type textarea "Ensure everything is responsive. The heade"
type textarea "x"
type textarea "Ensure everything is responsive. The heades"
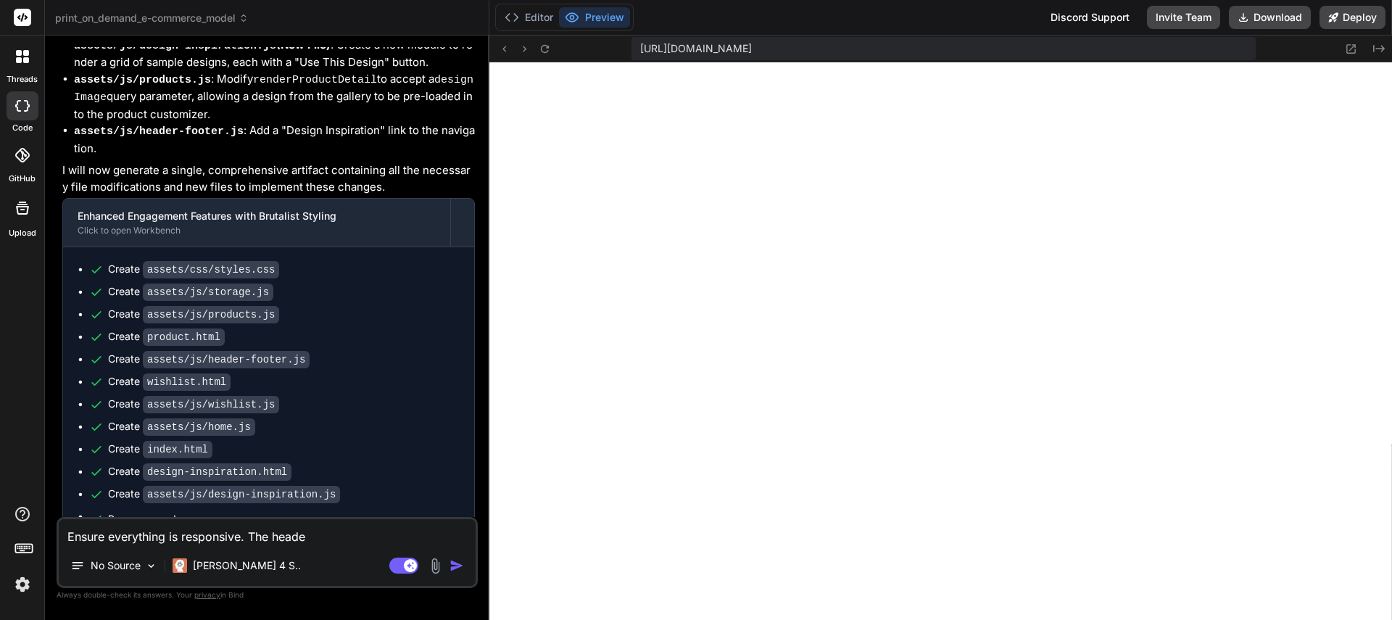
type textarea "x"
type textarea "Ensure everything is responsive. The heades"
type textarea "x"
type textarea "Ensure everything is responsive. The heades a"
type textarea "x"
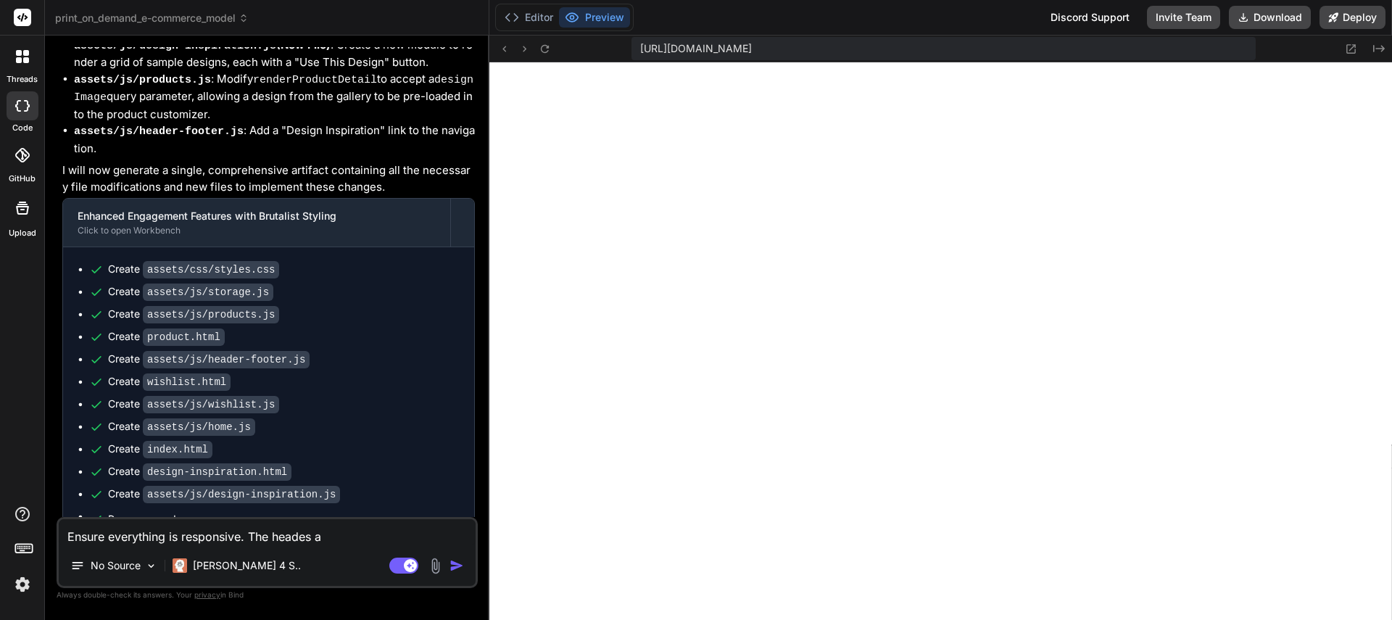
type textarea "Ensure everything is responsive. The heades"
type textarea "x"
type textarea "Ensure everything is responsive. The heades"
type textarea "x"
type textarea "Ensure everything is responsive. The heade"
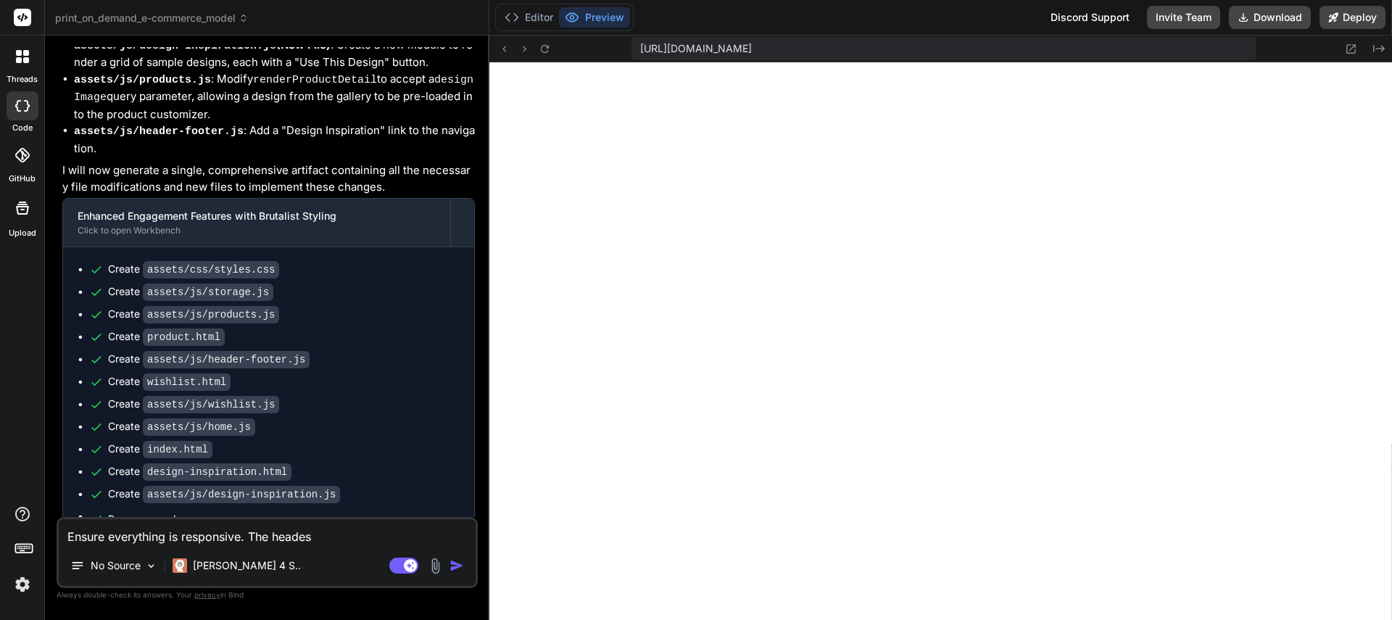
type textarea "x"
type textarea "Ensure everything is responsive. The header"
type textarea "x"
type textarea "Ensure everything is responsive. The header"
type textarea "x"
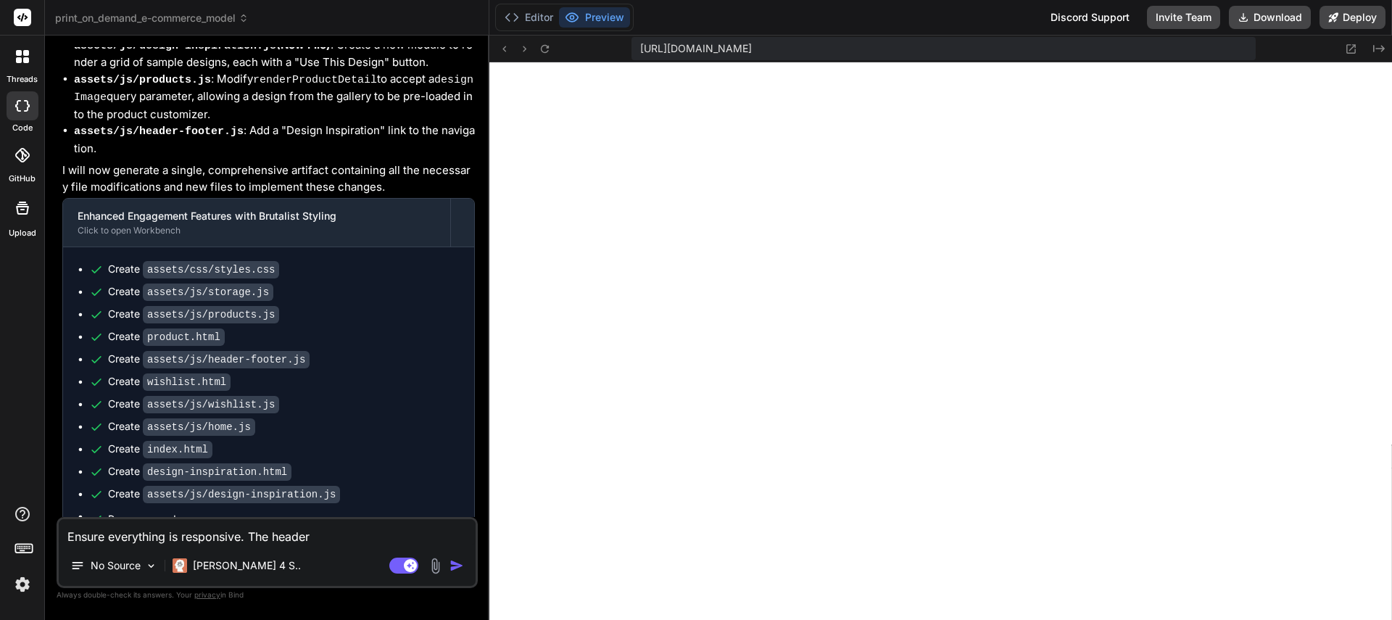
type textarea "Ensure everything is responsive. The header a"
type textarea "x"
type textarea "Ensure everything is responsive. The header ap"
type textarea "x"
type textarea "Ensure everything is responsive. The header app"
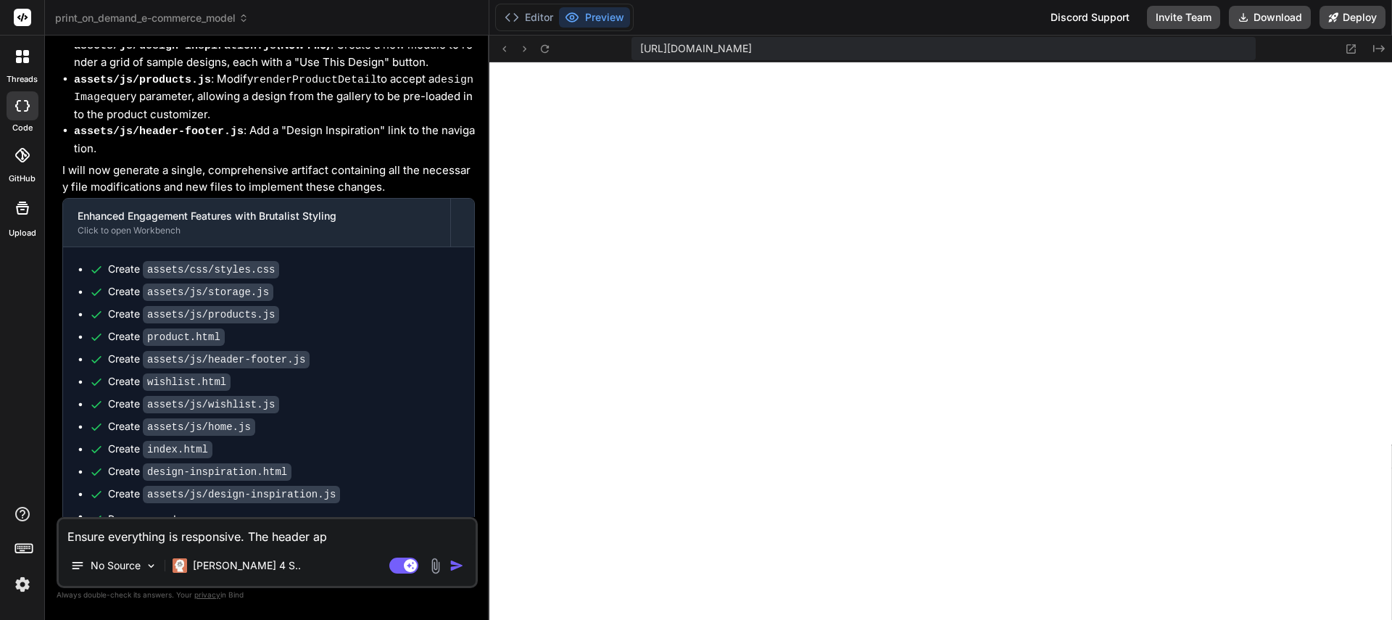
type textarea "x"
type textarea "Ensure everything is responsive. The header appe"
type textarea "x"
type textarea "Ensure everything is responsive. The header appea"
type textarea "x"
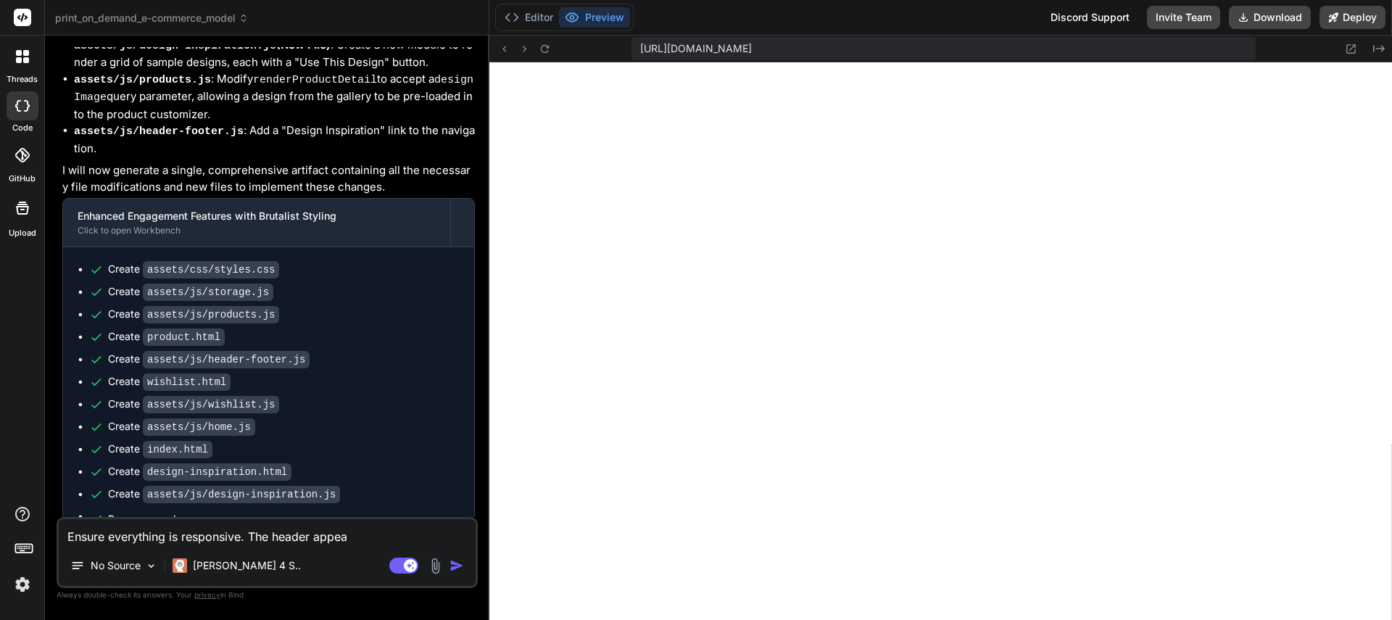
type textarea "Ensure everything is responsive. The header appear"
type textarea "x"
type textarea "Ensure everything is responsive. The header appears"
type textarea "x"
type textarea "Ensure everything is responsive. The header appears"
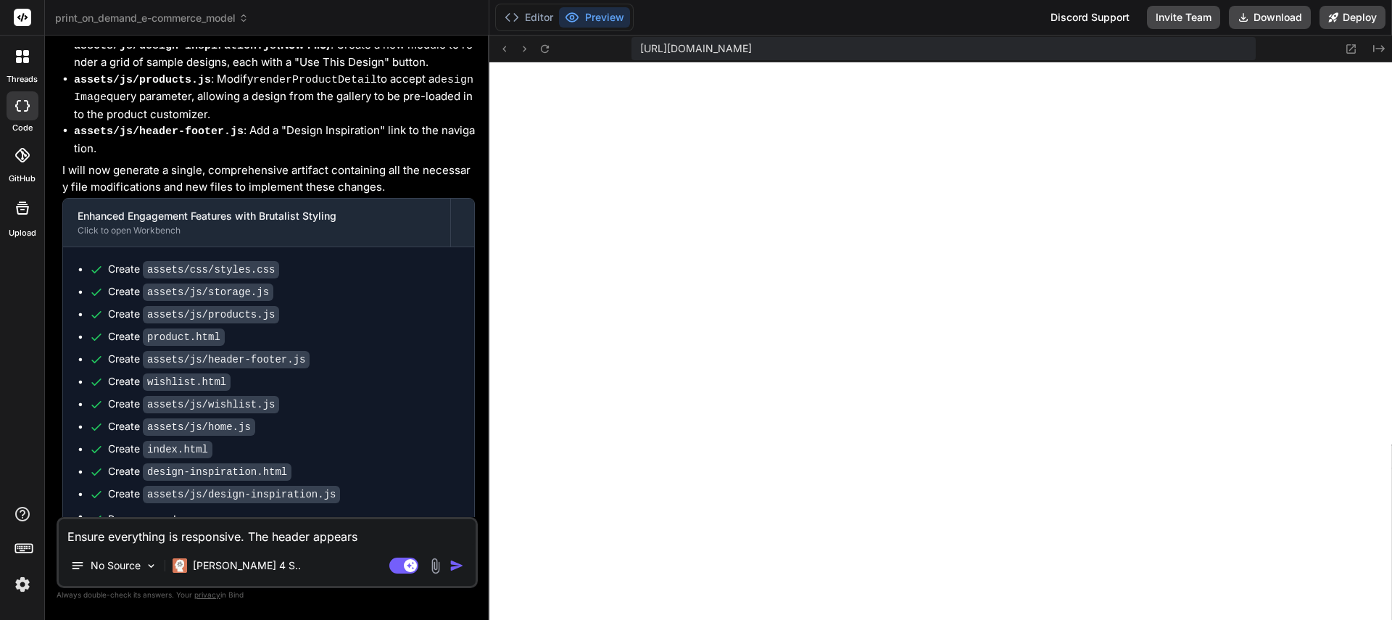
type textarea "x"
type textarea "Ensure everything is responsive. The header appears t"
type textarea "x"
type textarea "Ensure everything is responsive. The header appears th"
type textarea "x"
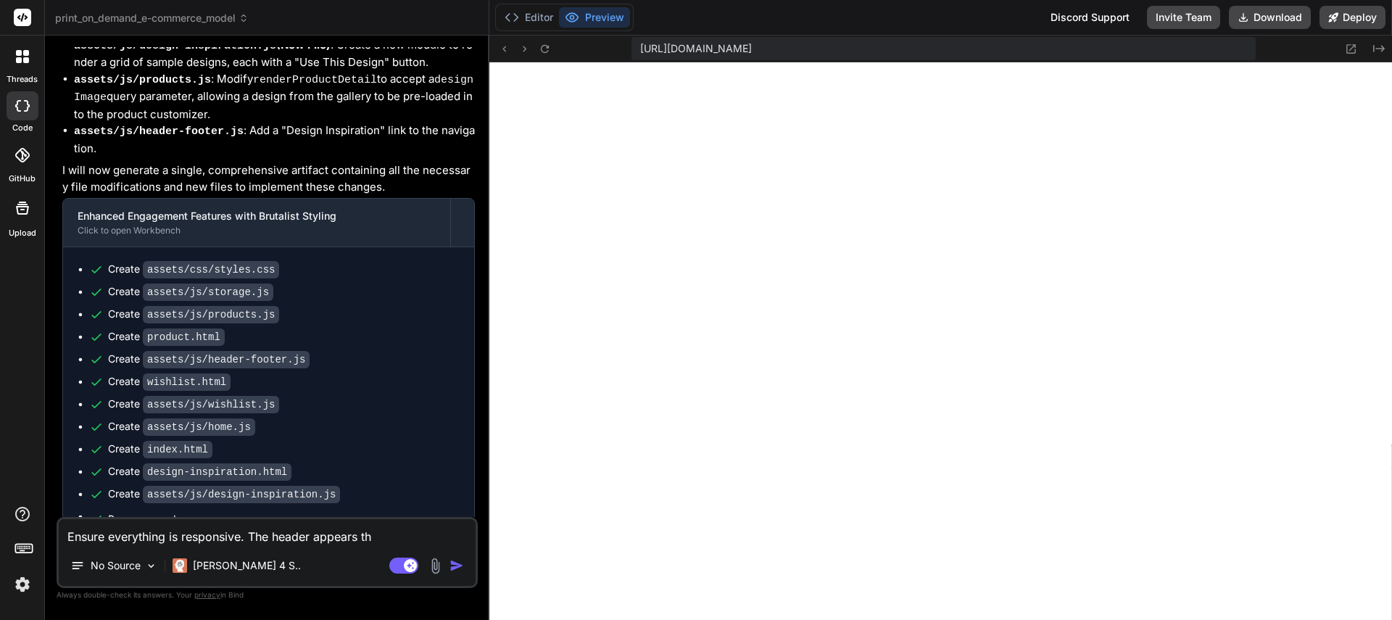
type textarea "Ensure everything is responsive. The header appears tha"
type textarea "x"
type textarea "Ensure everything is responsive. The header appears that"
type textarea "x"
type textarea "Ensure everything is responsive. The header appears that"
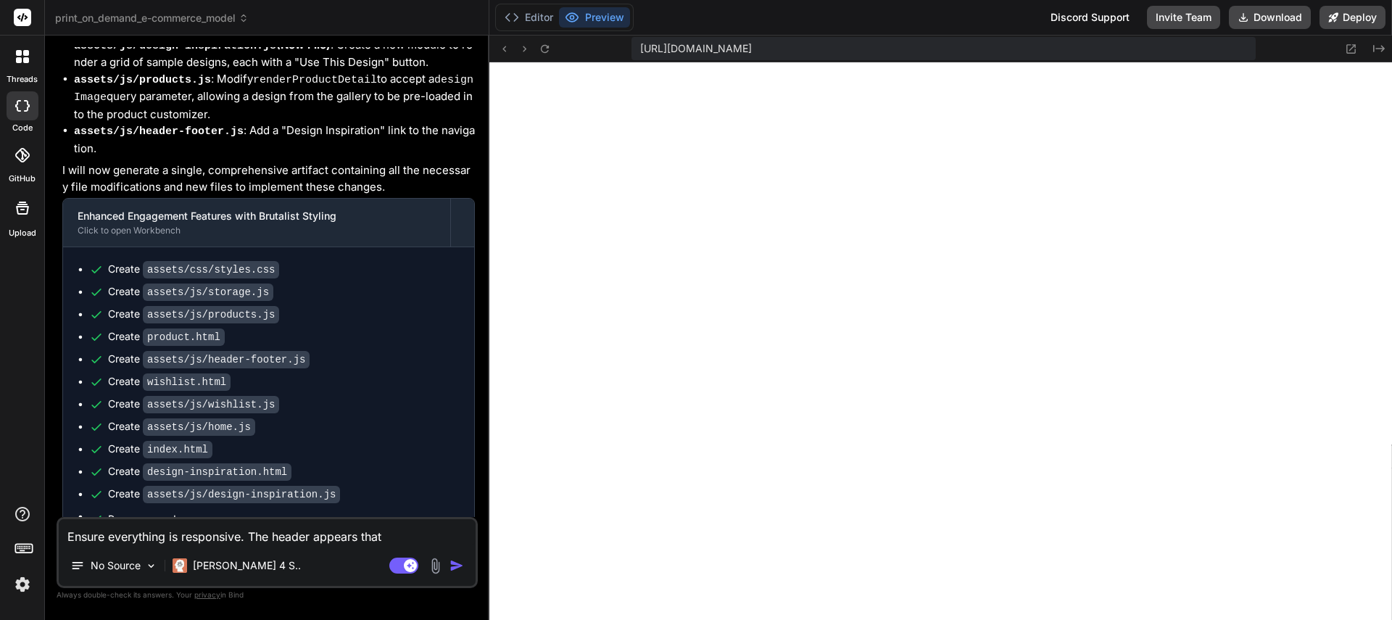
type textarea "x"
type textarea "Ensure everything is responsive. The header appears that i"
type textarea "x"
type textarea "Ensure everything is responsive. The header appears that ir"
type textarea "x"
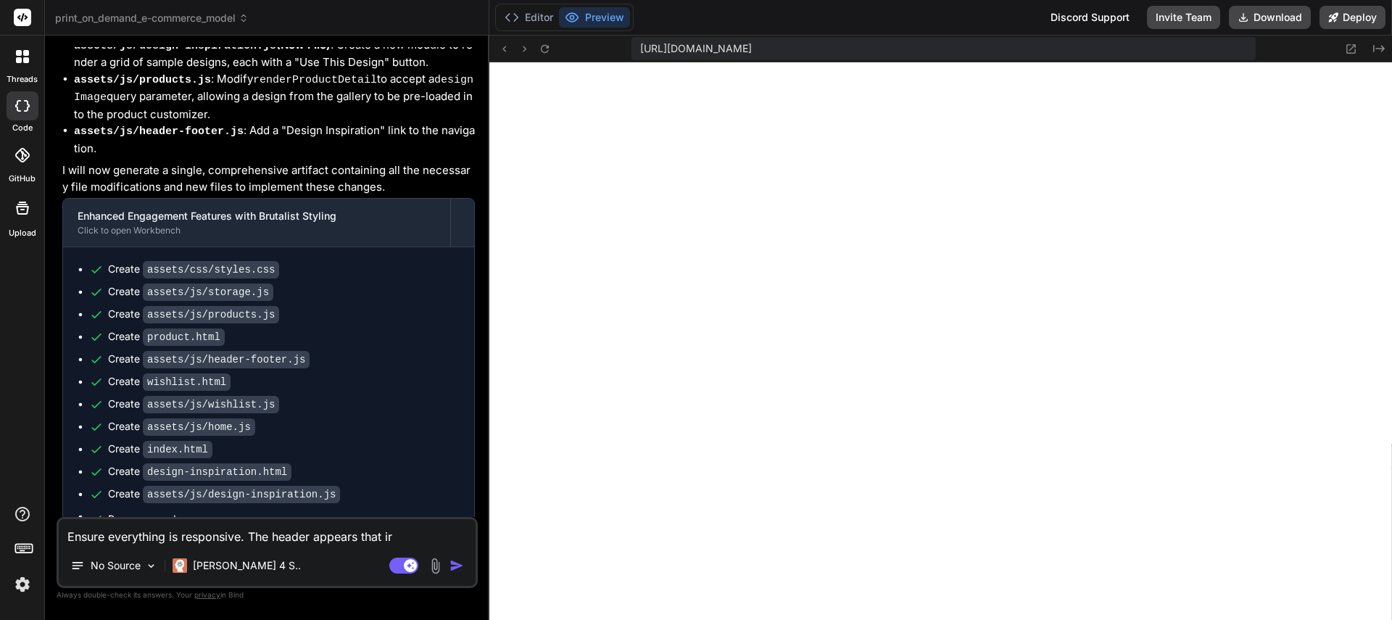
type textarea "Ensure everything is responsive. The header appears that irt"
type textarea "x"
type textarea "Ensure everything is responsive. The header appears that irte"
type textarea "x"
type textarea "Ensure everything is responsive. The header appears that irt"
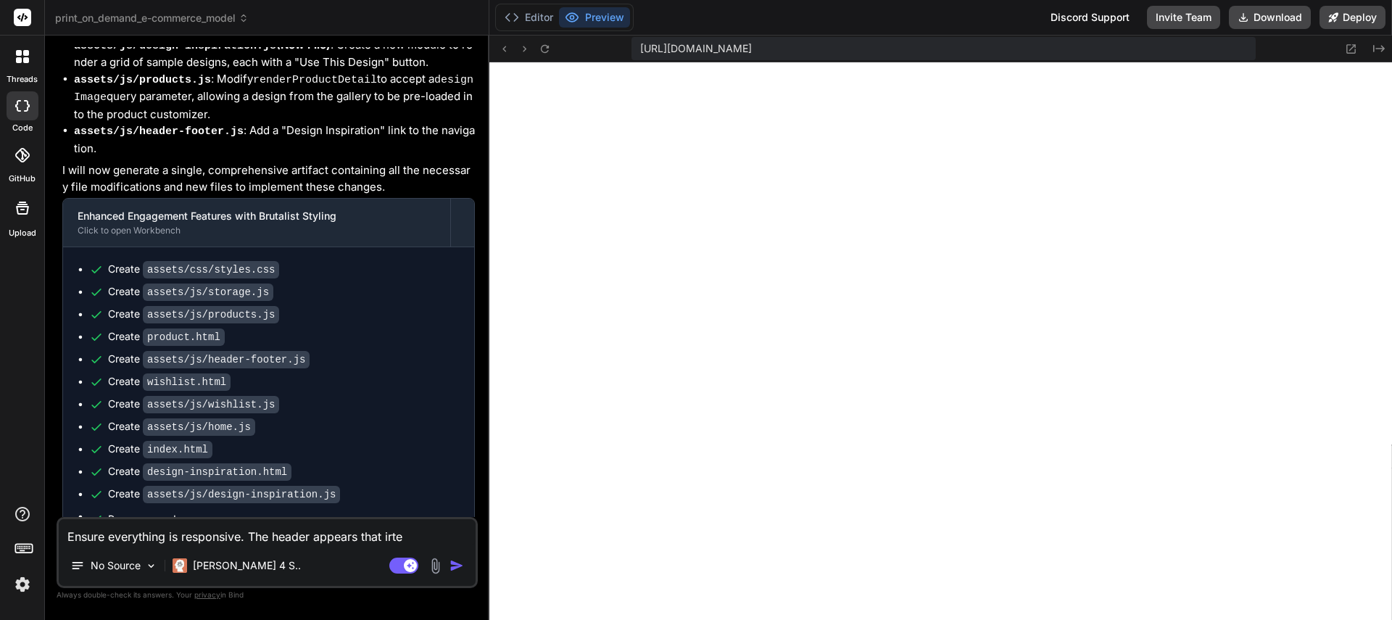
type textarea "x"
type textarea "Ensure everything is responsive. The header appears that ir"
type textarea "x"
type textarea "Ensure everything is responsive. The header appears that i"
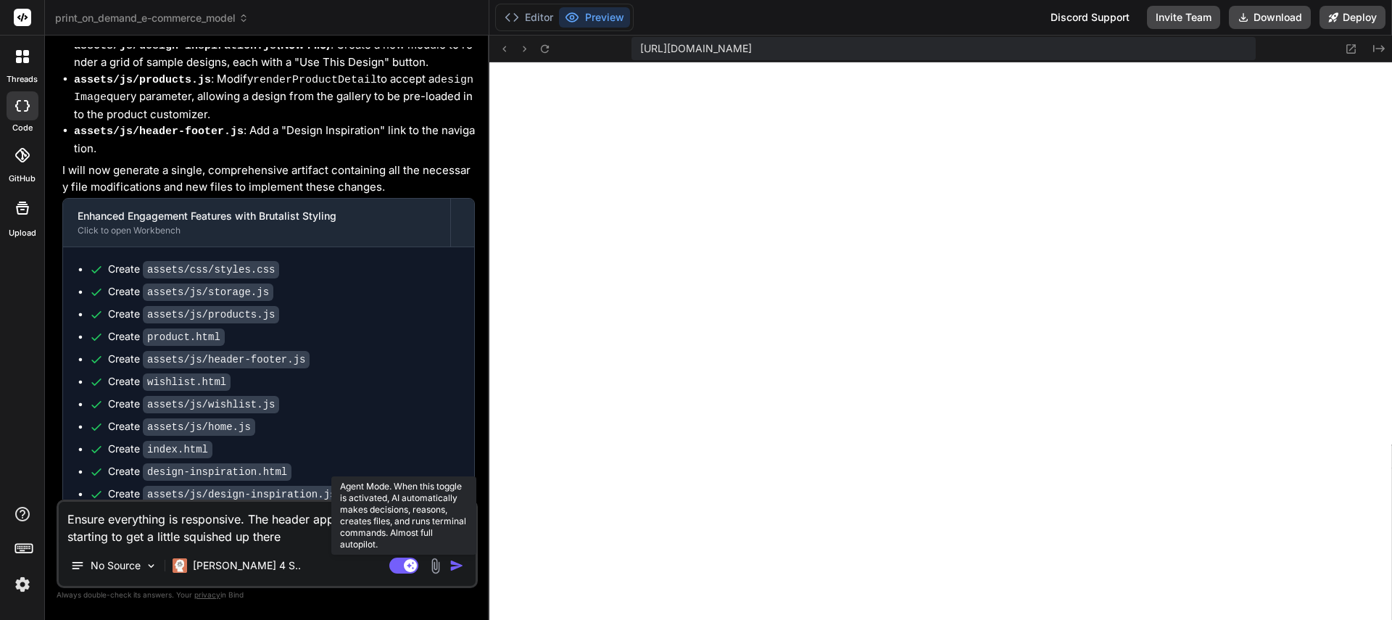
click at [407, 568] on rect at bounding box center [410, 565] width 13 height 13
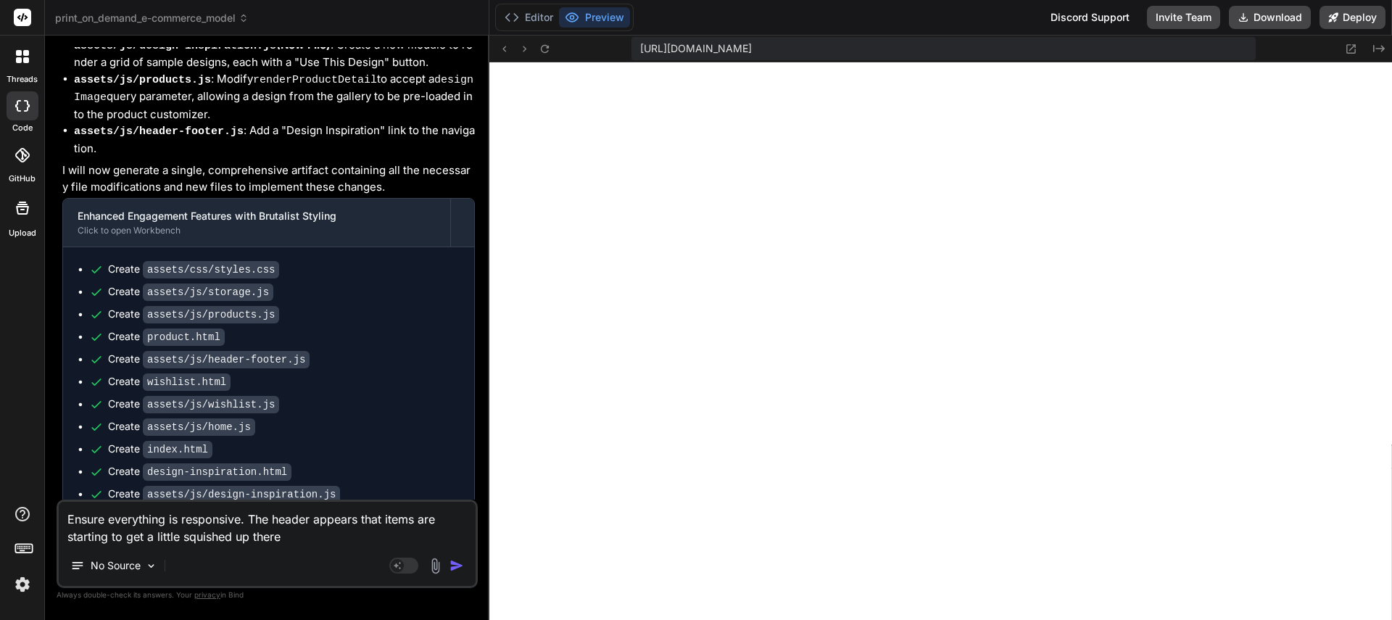
click at [456, 566] on img "button" at bounding box center [456, 565] width 14 height 14
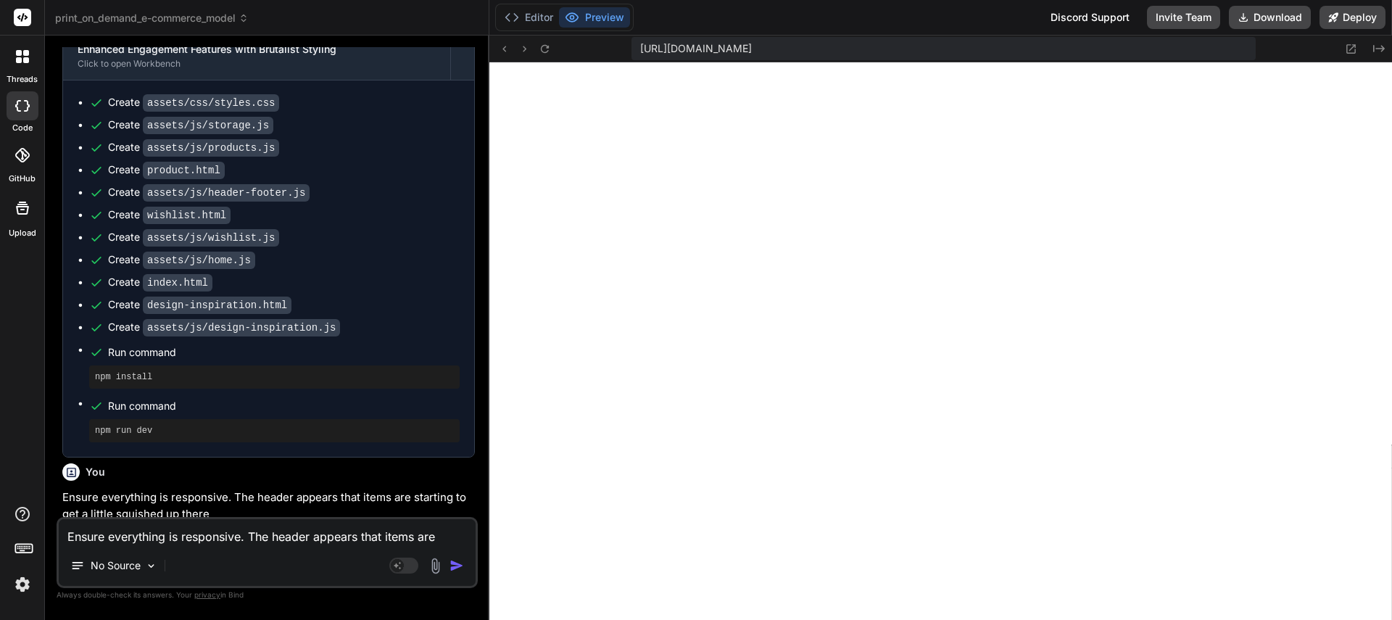
scroll to position [1749, 0]
click at [193, 17] on span "print_on_demand_e-commerce_model" at bounding box center [152, 18] width 194 height 14
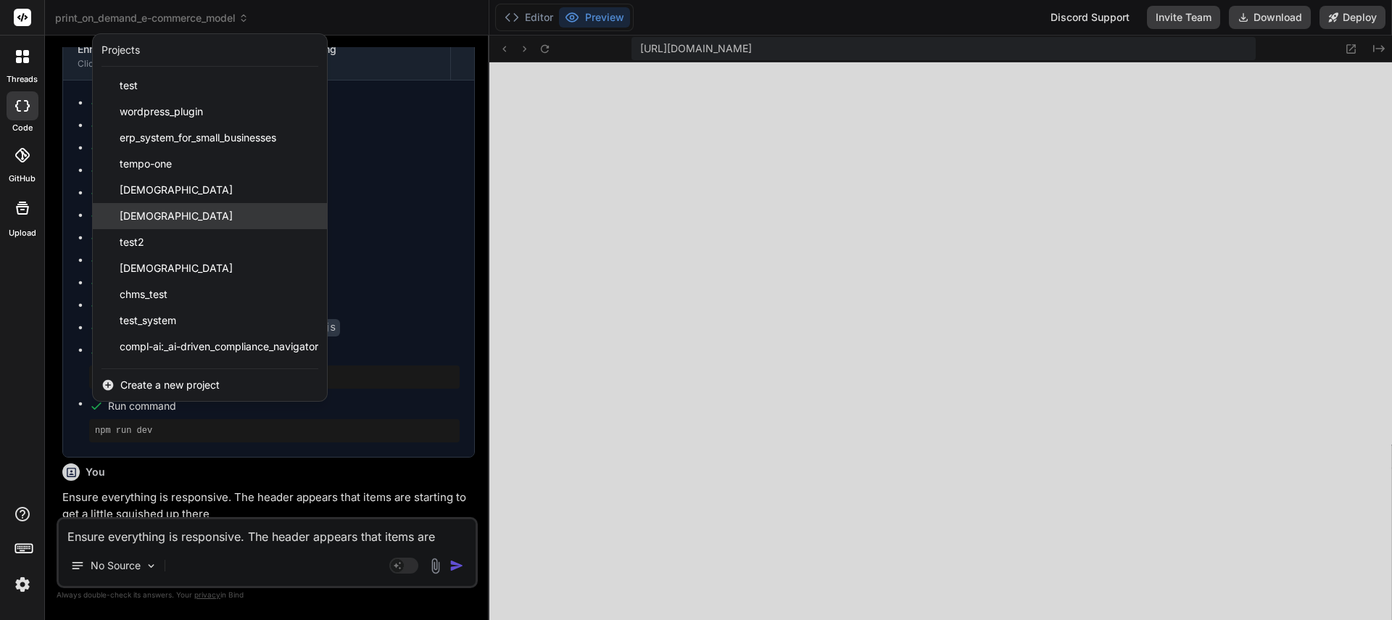
click at [186, 217] on span "[DEMOGRAPHIC_DATA]" at bounding box center [176, 216] width 113 height 14
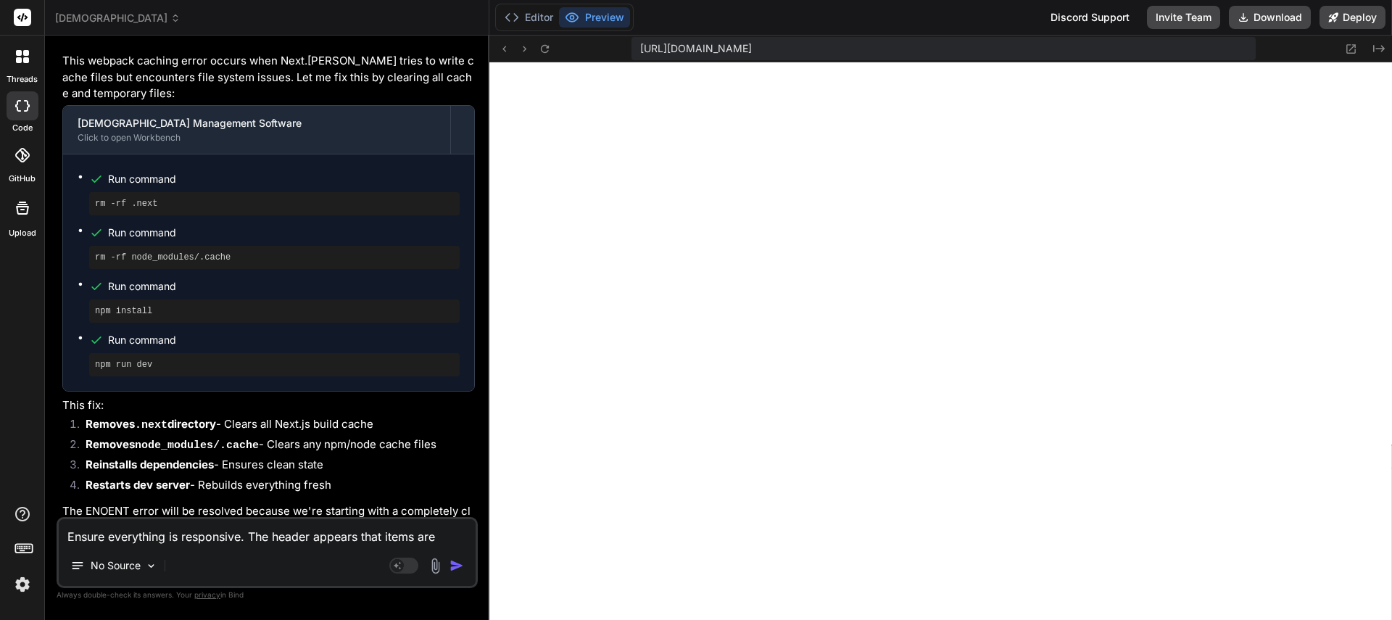
scroll to position [2741, 0]
click at [161, 541] on textarea "Ensure everything is responsive. The header appears that items are starting to …" at bounding box center [267, 532] width 417 height 26
paste textarea "app/(dashboard)/page.tsx You cannot have two parallel pages that resolve to the…"
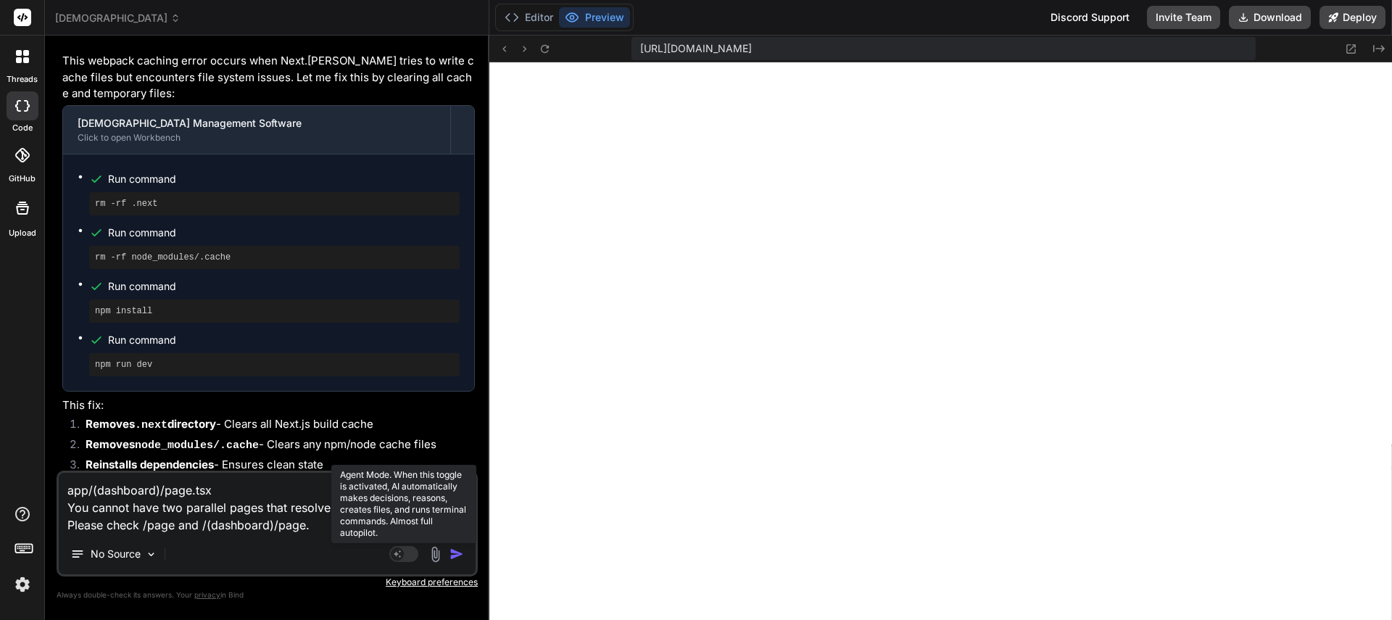
click at [402, 555] on rect at bounding box center [397, 553] width 13 height 13
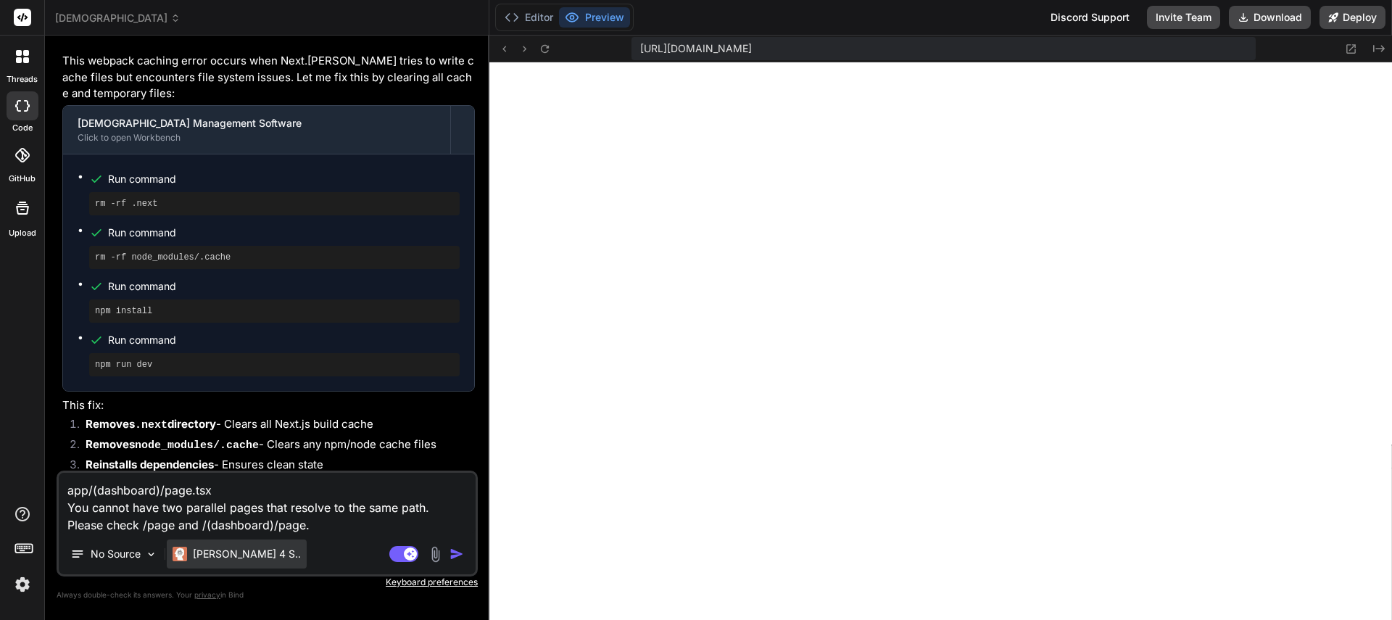
click at [215, 557] on p "[PERSON_NAME] 4 S.." at bounding box center [247, 554] width 108 height 14
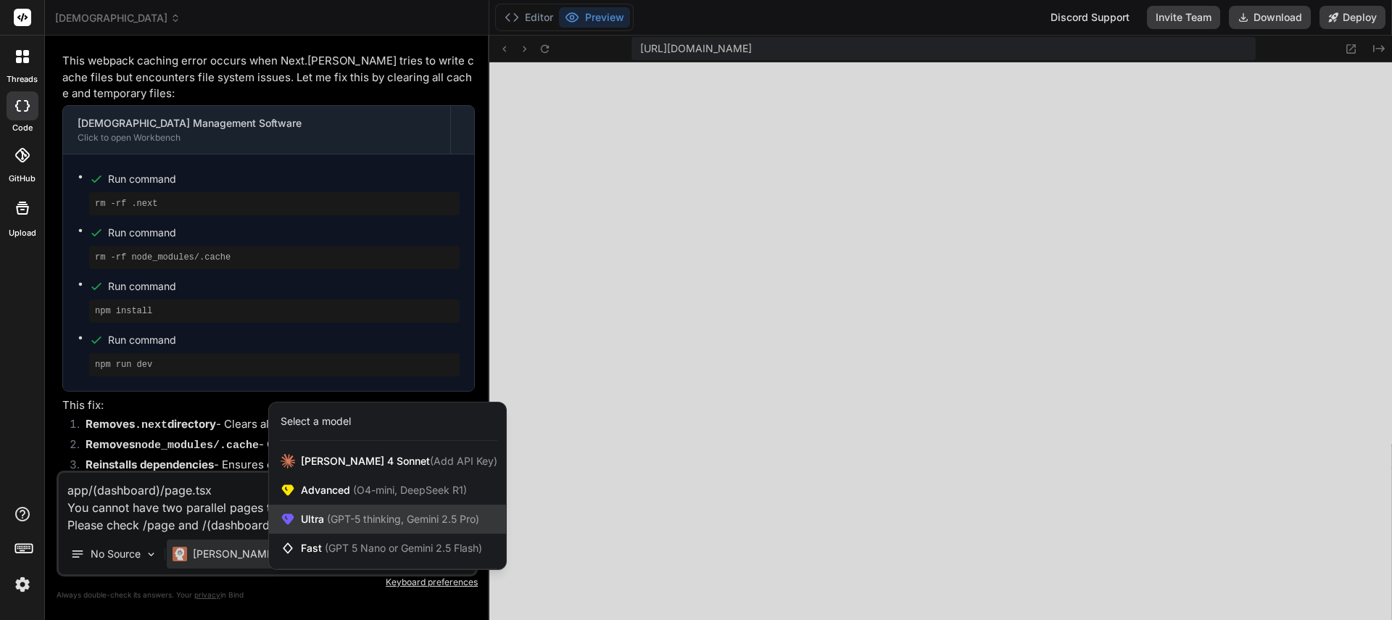
click at [337, 523] on span "(GPT-5 thinking, Gemini 2.5 Pro)" at bounding box center [401, 518] width 155 height 12
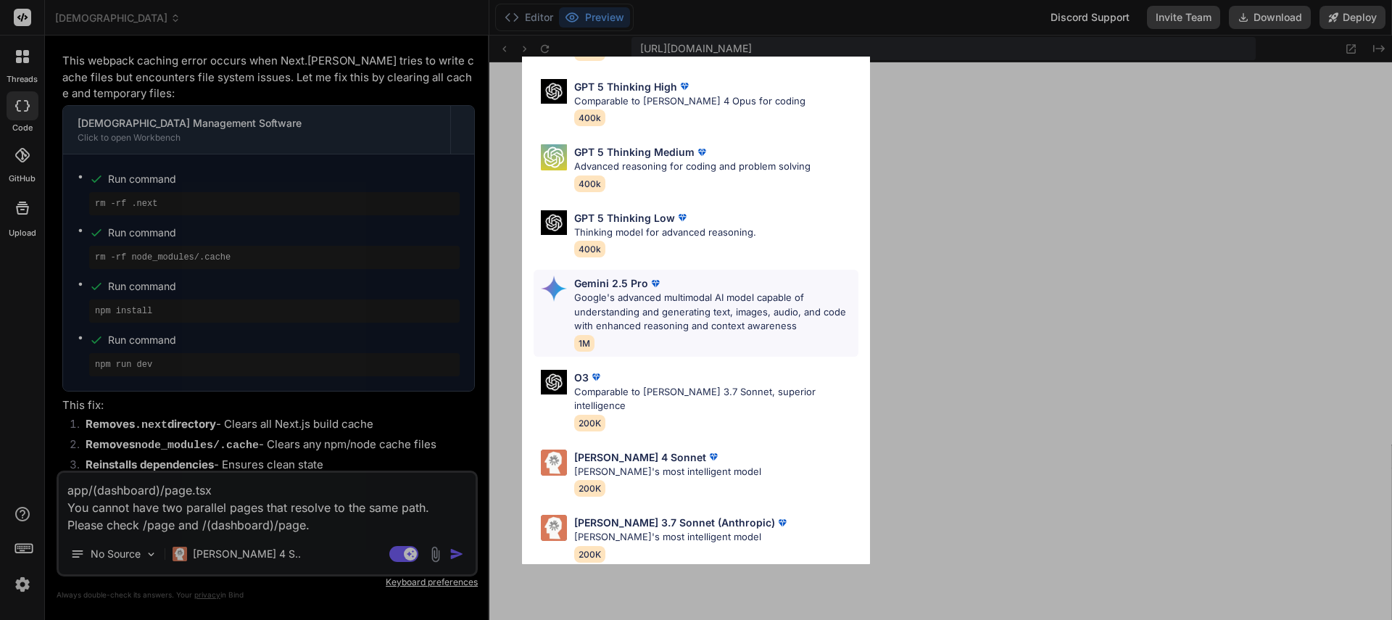
scroll to position [0, 0]
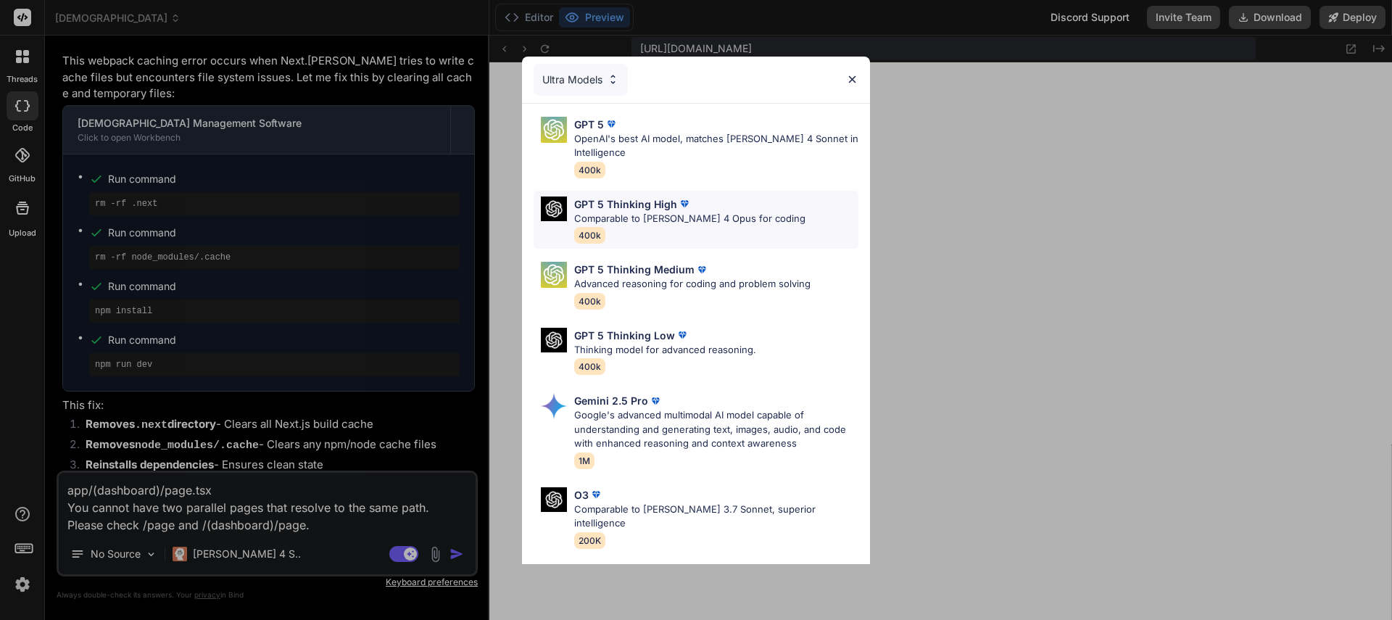
click at [634, 220] on p "Comparable to [PERSON_NAME] 4 Opus for coding" at bounding box center [689, 219] width 231 height 14
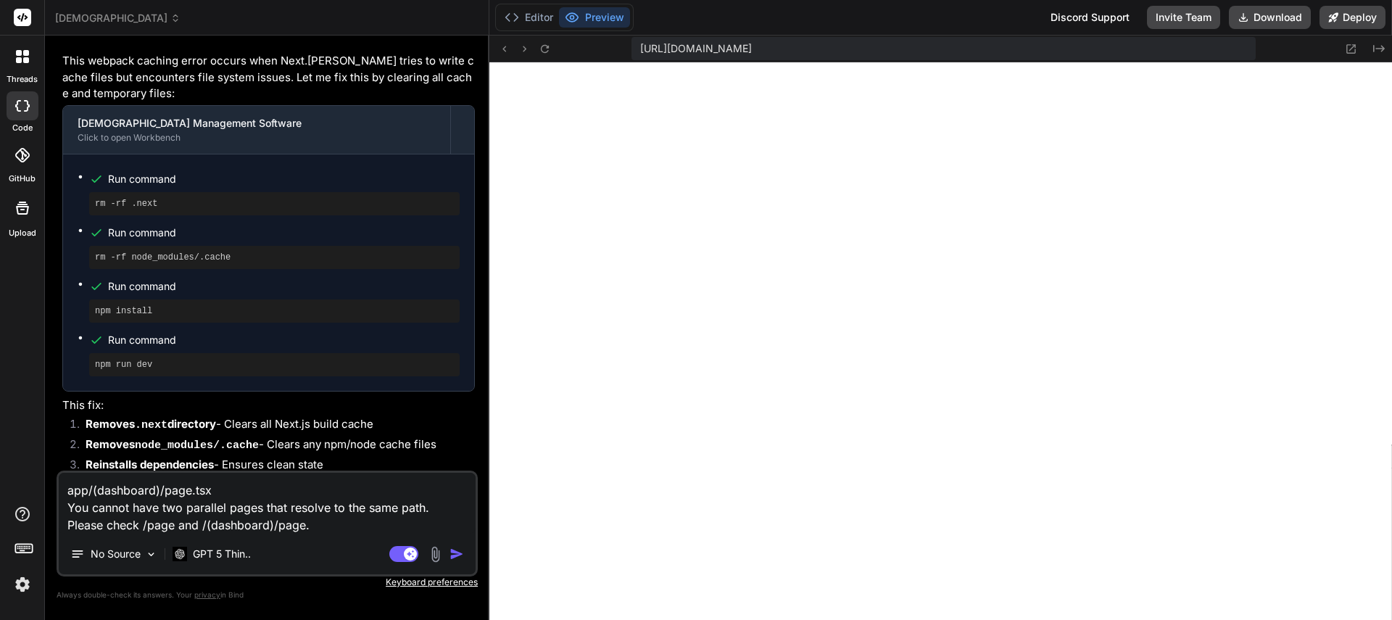
click at [454, 553] on img "button" at bounding box center [456, 554] width 14 height 14
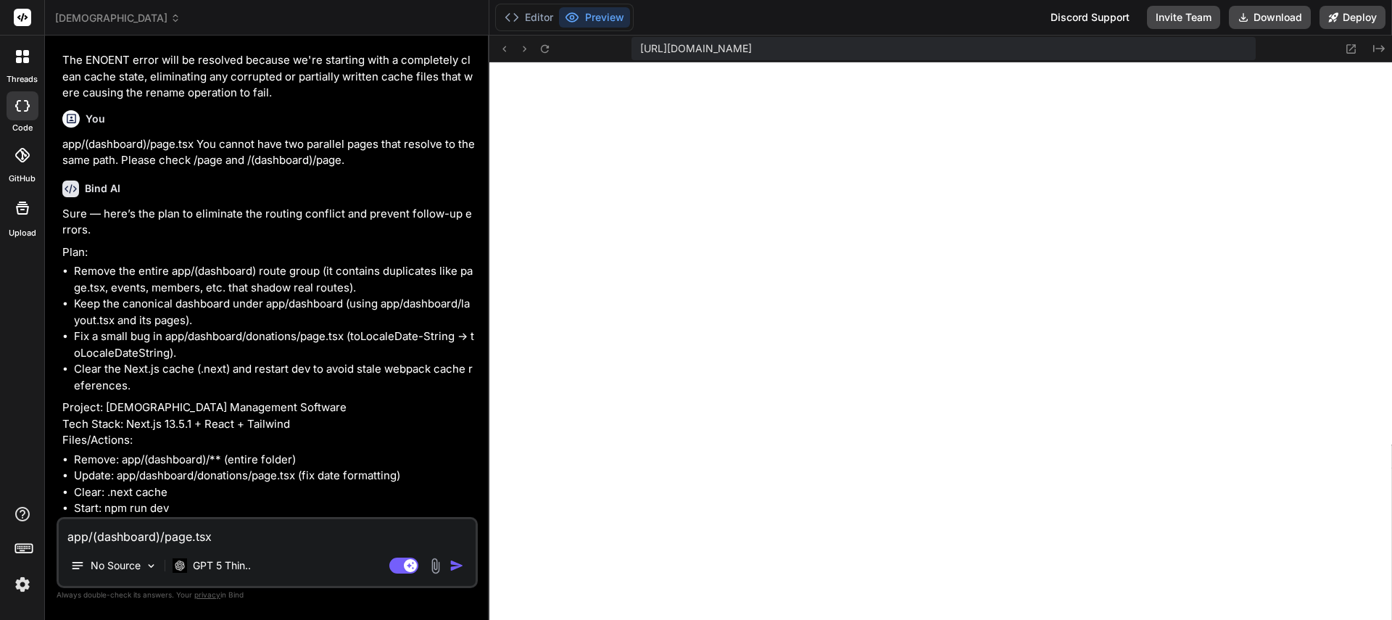
scroll to position [3965, 0]
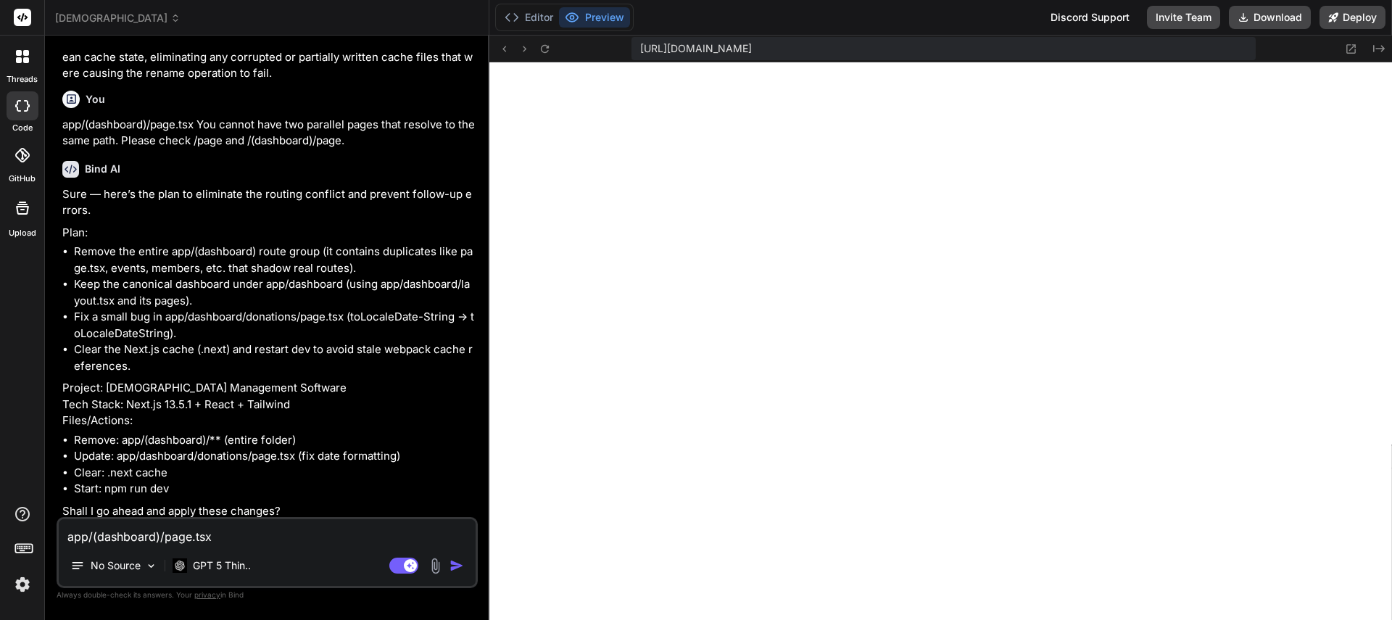
click at [159, 532] on textarea "app/(dashboard)/page.tsx You cannot have two parallel pages that resolve to the…" at bounding box center [267, 532] width 417 height 26
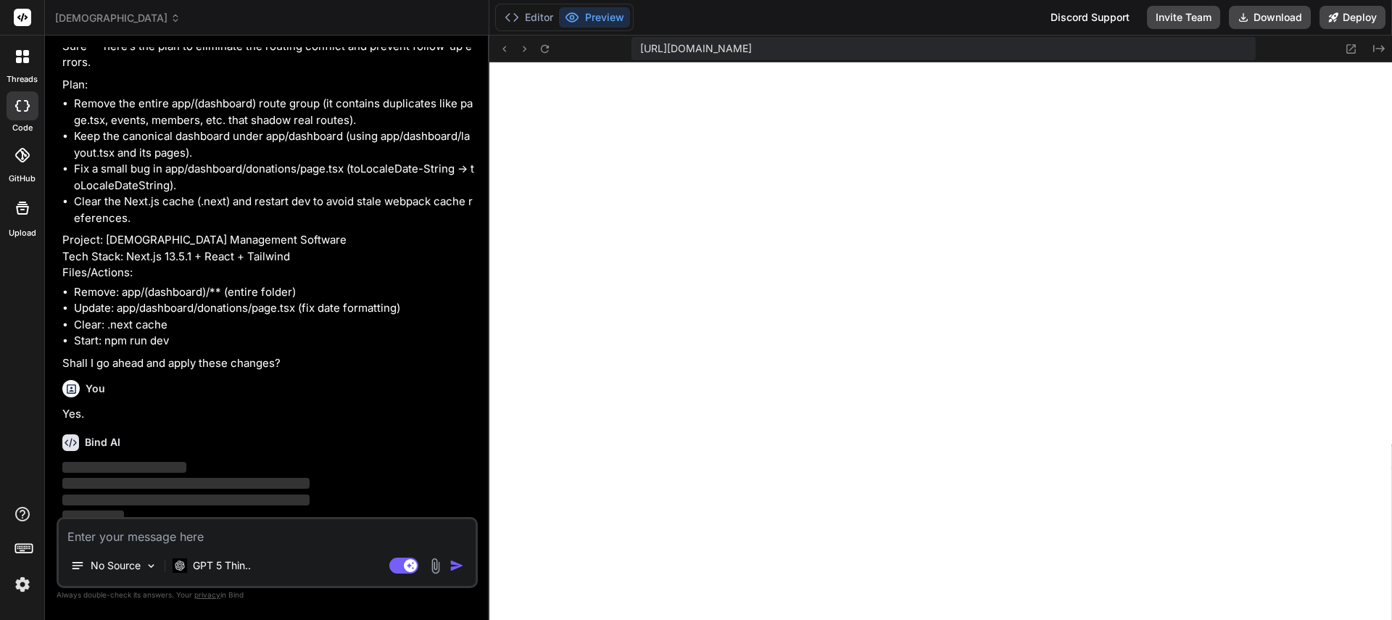
scroll to position [4115, 0]
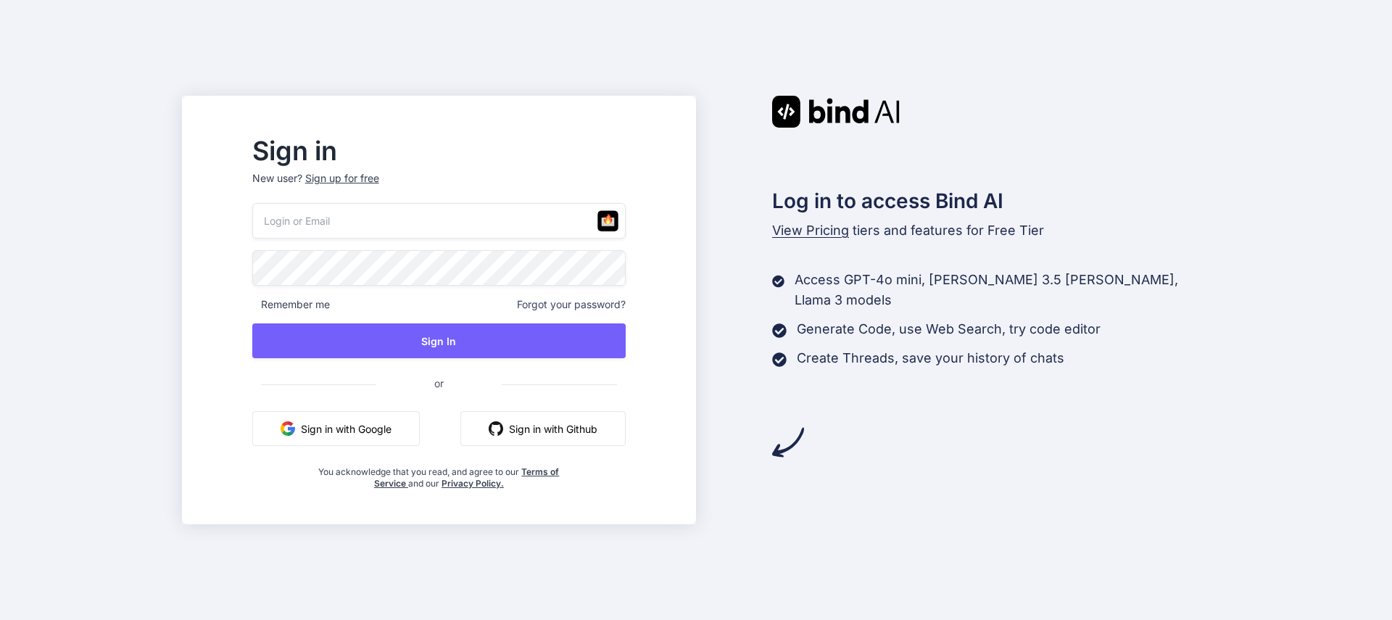
type input "[EMAIL_ADDRESS][DOMAIN_NAME]"
click at [367, 423] on button "Sign in with Google" at bounding box center [335, 428] width 167 height 35
